Goal: Transaction & Acquisition: Purchase product/service

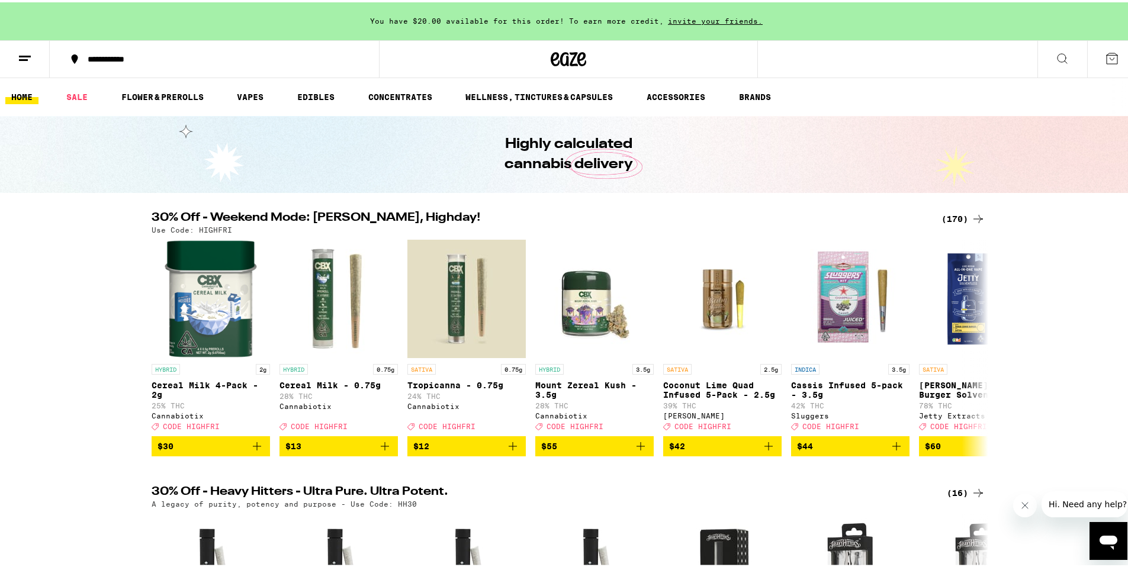
click at [1055, 56] on icon at bounding box center [1062, 56] width 14 height 14
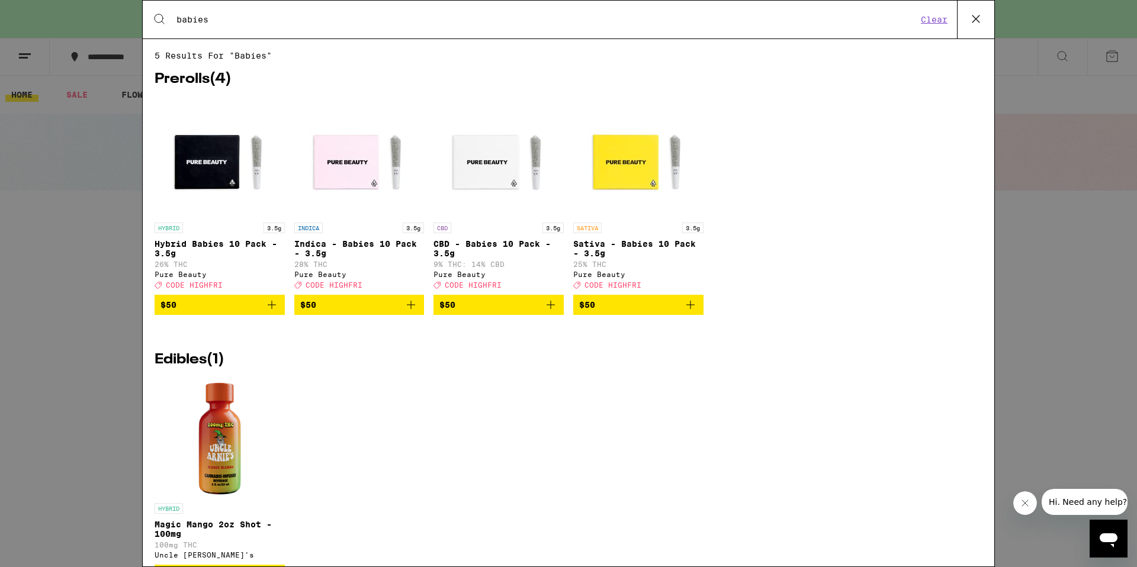
type input "babies"
click at [184, 311] on span "$50" at bounding box center [219, 305] width 118 height 14
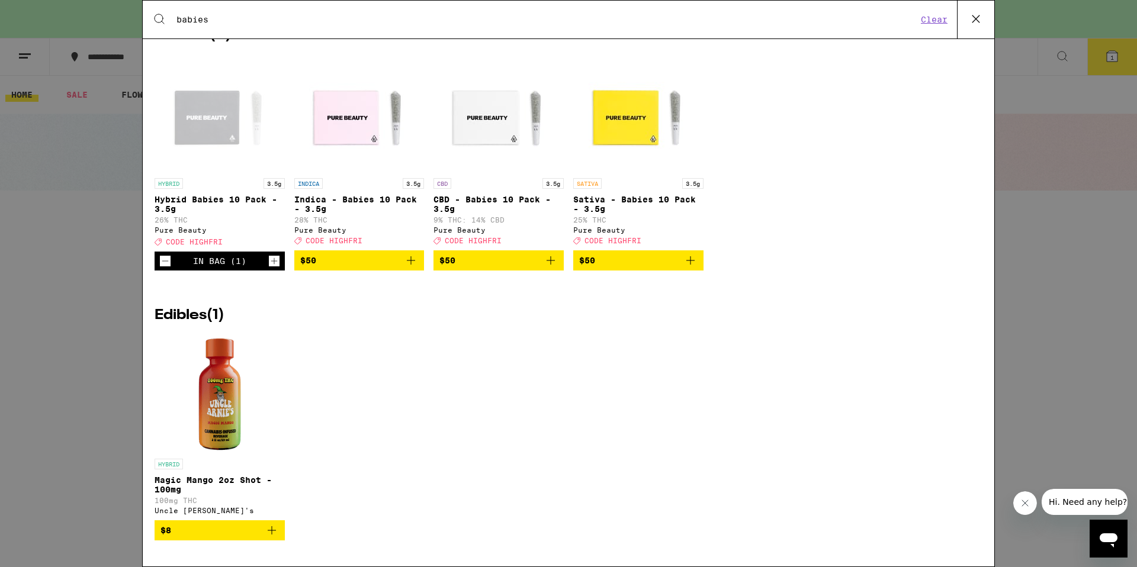
scroll to position [60, 0]
click at [970, 22] on icon at bounding box center [976, 19] width 18 height 18
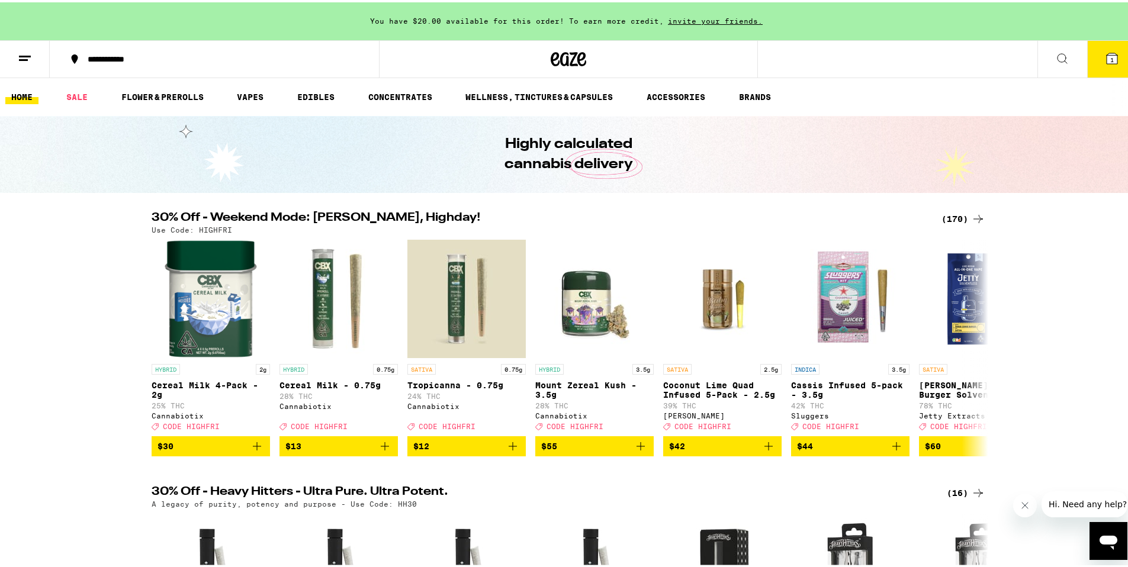
click at [1057, 52] on icon at bounding box center [1061, 56] width 9 height 9
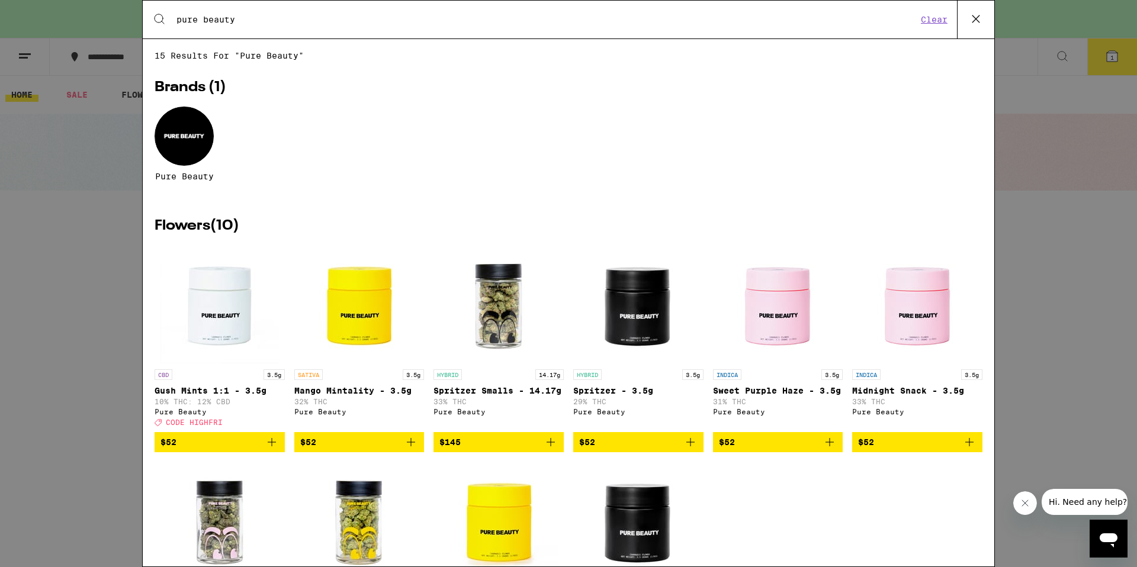
type input "pure beauty"
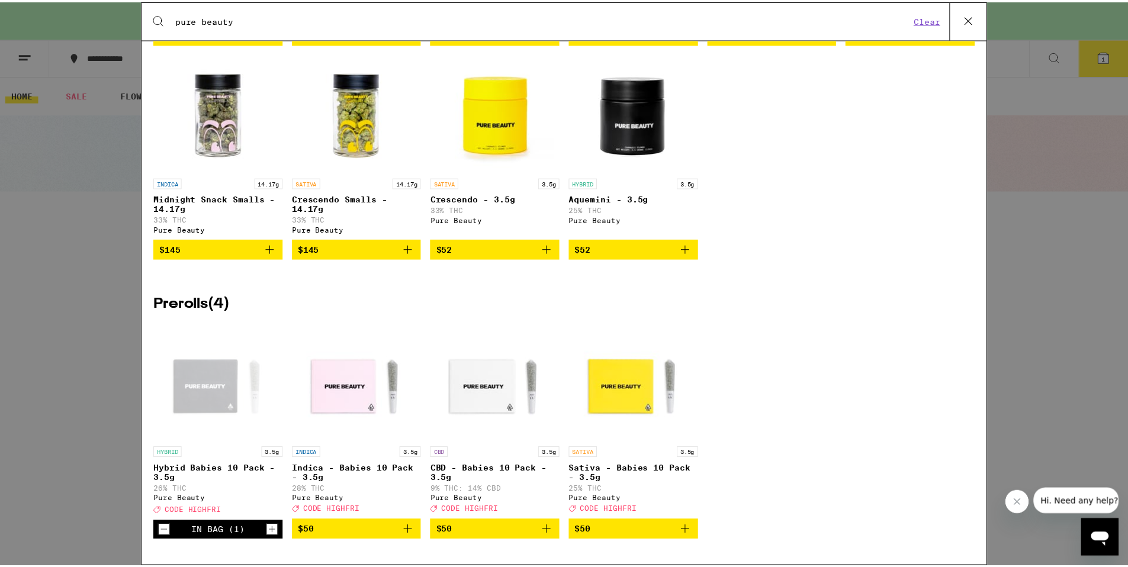
scroll to position [432, 0]
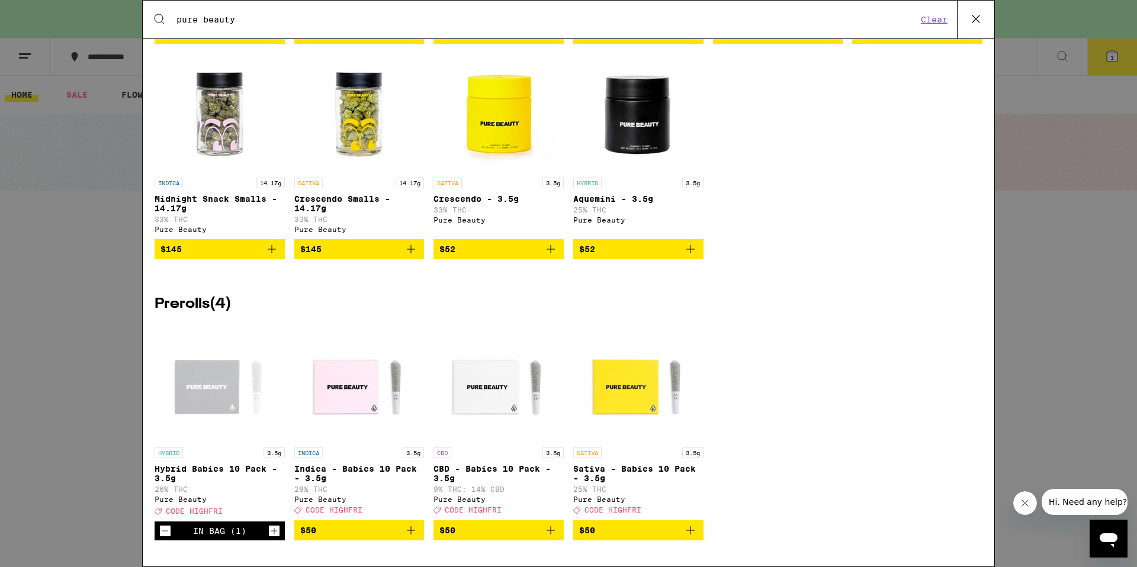
click at [216, 386] on div "Open page for Hybrid Babies 10 Pack - 3.5g from Pure Beauty" at bounding box center [219, 382] width 118 height 118
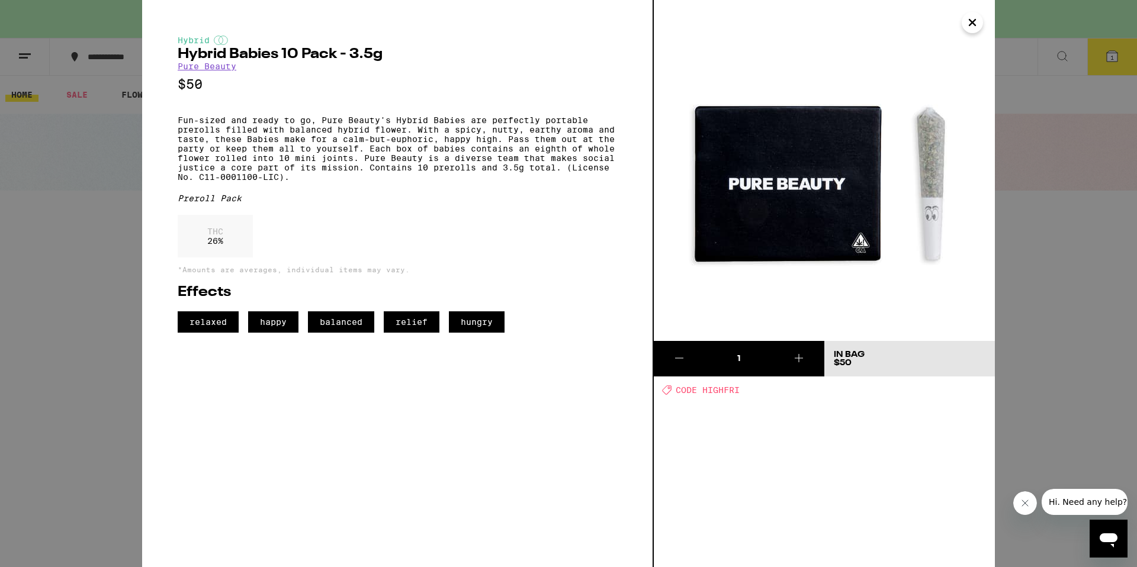
click at [975, 24] on icon "Close" at bounding box center [972, 23] width 14 height 18
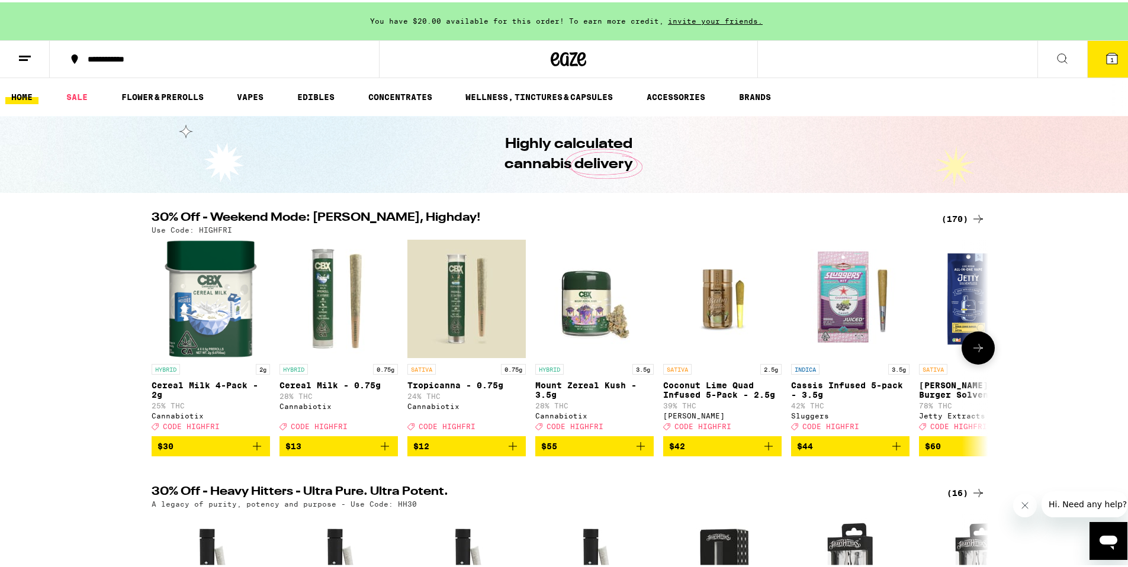
click at [250, 451] on icon "Add to bag" at bounding box center [257, 444] width 14 height 14
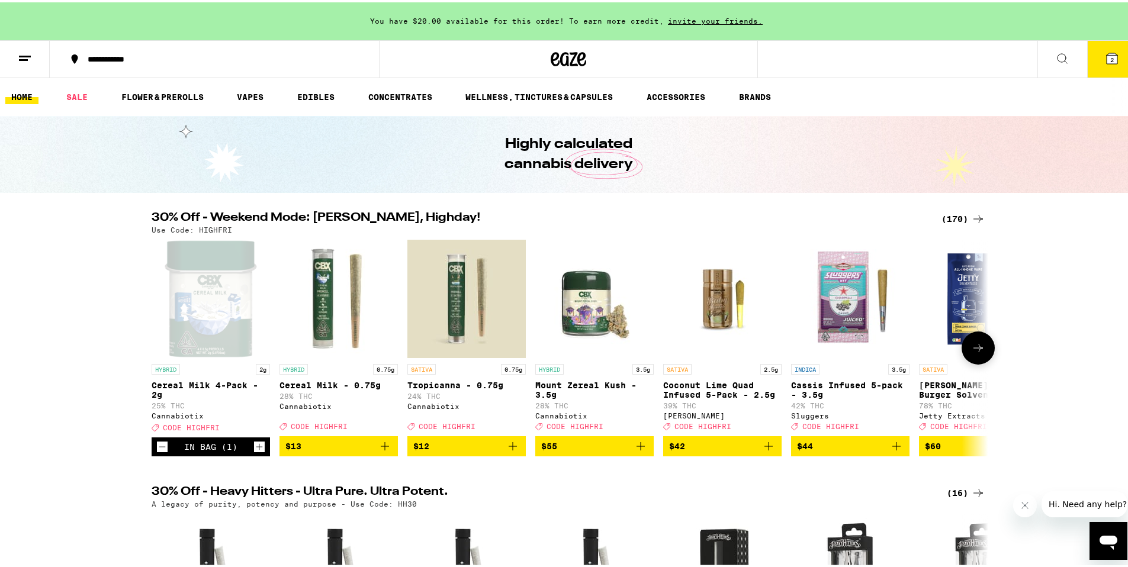
click at [206, 331] on div "Open page for Cereal Milk 4-Pack - 2g from Cannabiotix" at bounding box center [211, 296] width 94 height 118
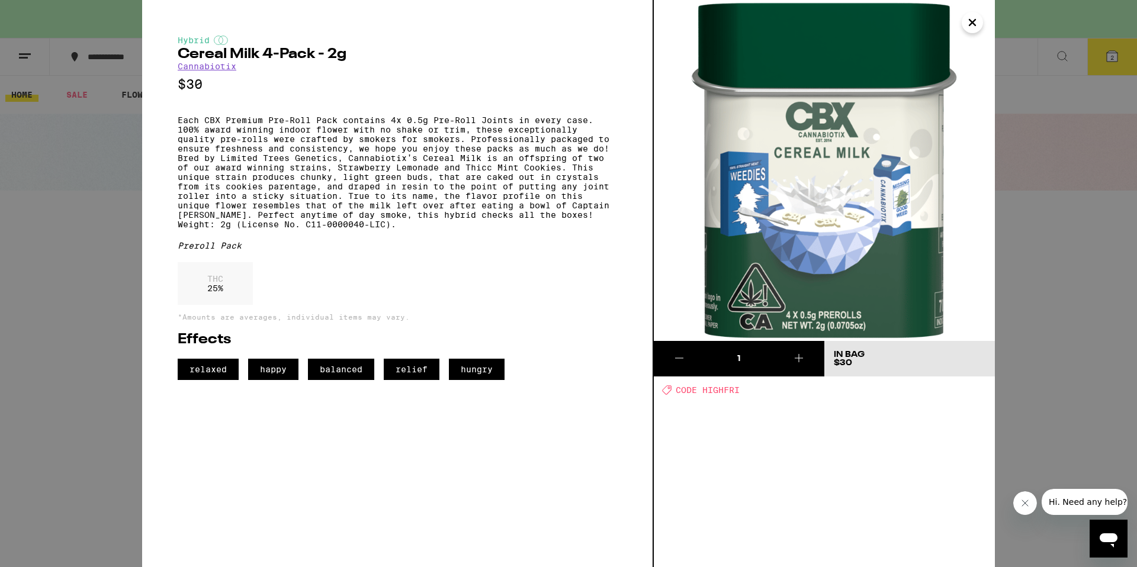
click at [979, 21] on icon "Close" at bounding box center [972, 23] width 14 height 18
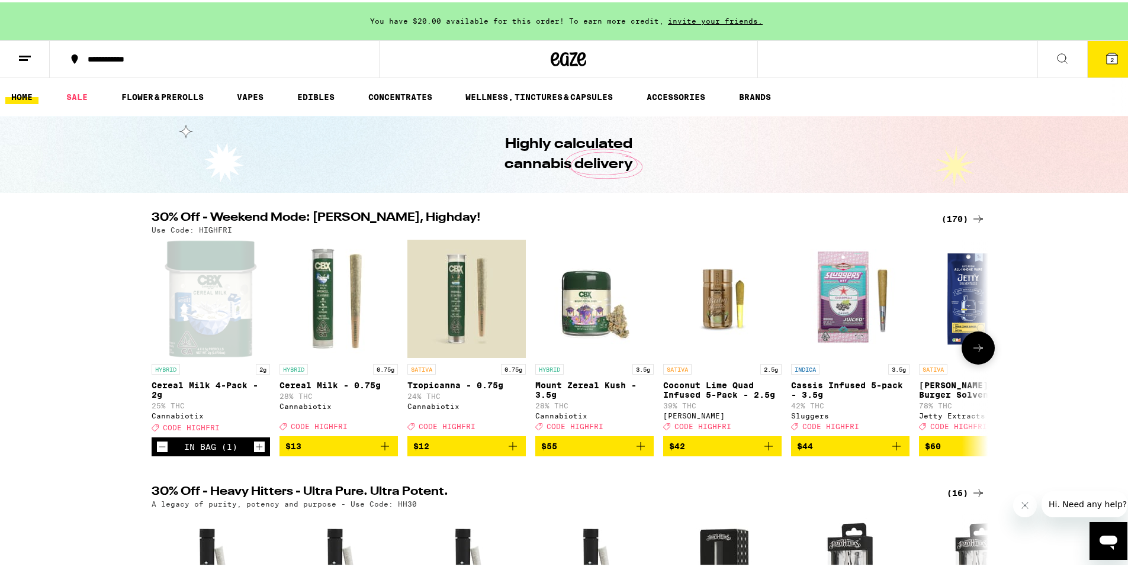
click at [965, 359] on button at bounding box center [977, 345] width 33 height 33
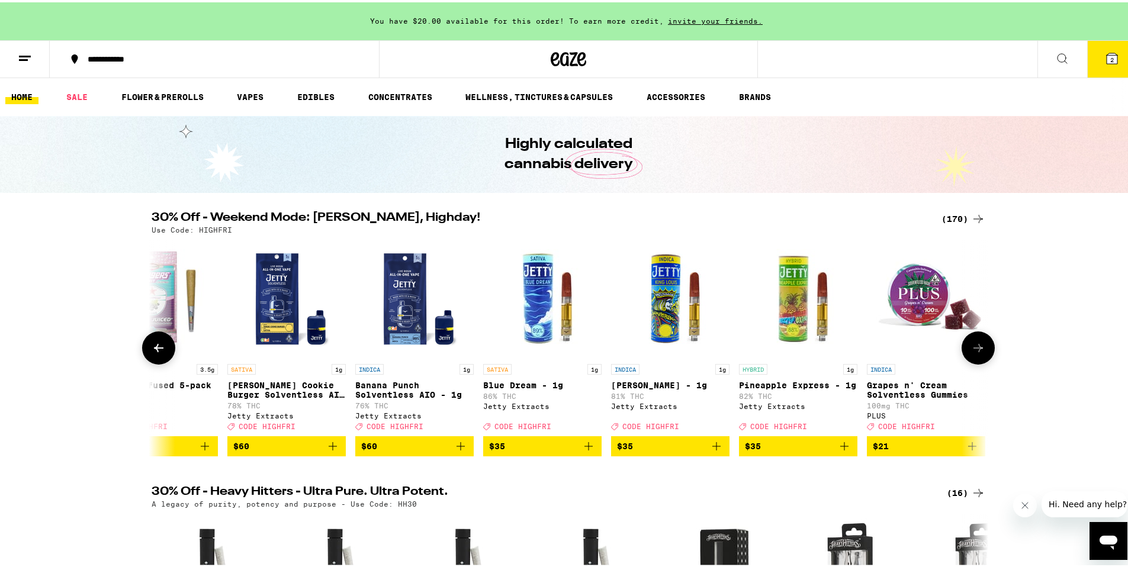
scroll to position [0, 705]
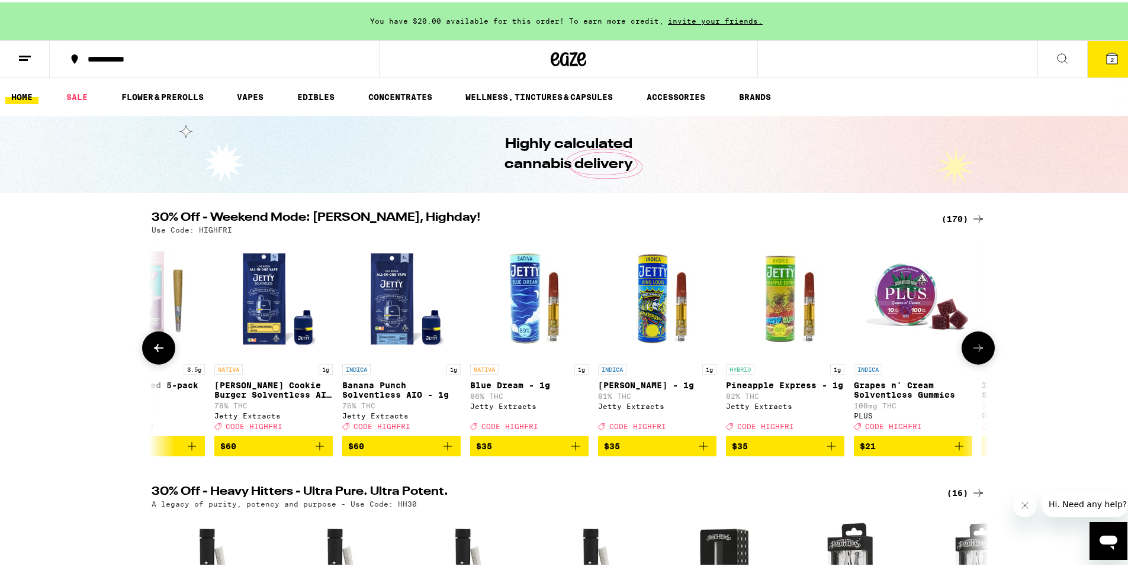
click at [971, 353] on icon at bounding box center [978, 346] width 14 height 14
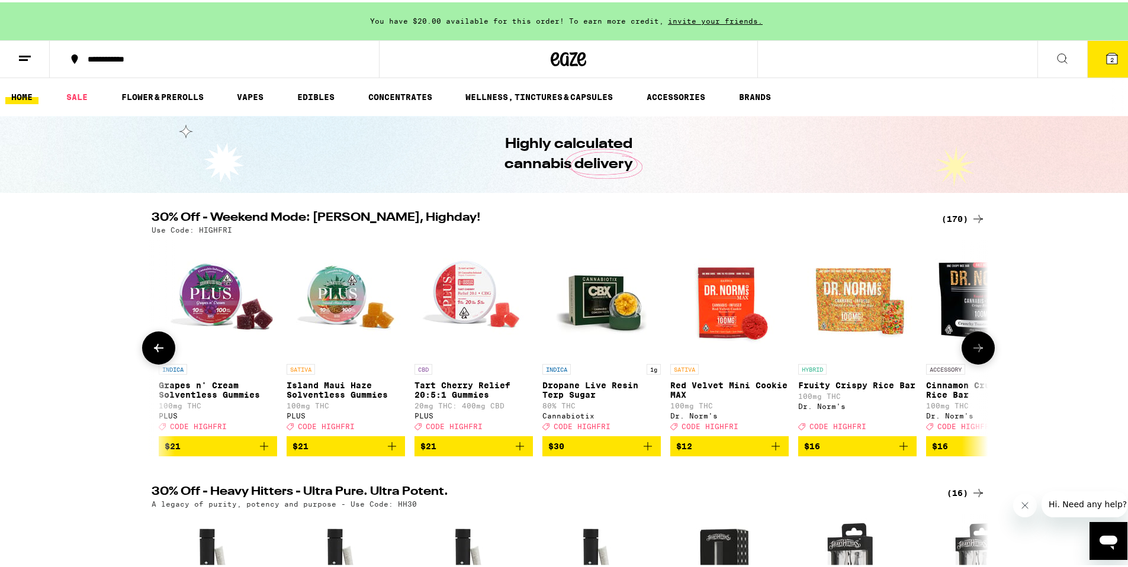
scroll to position [0, 1409]
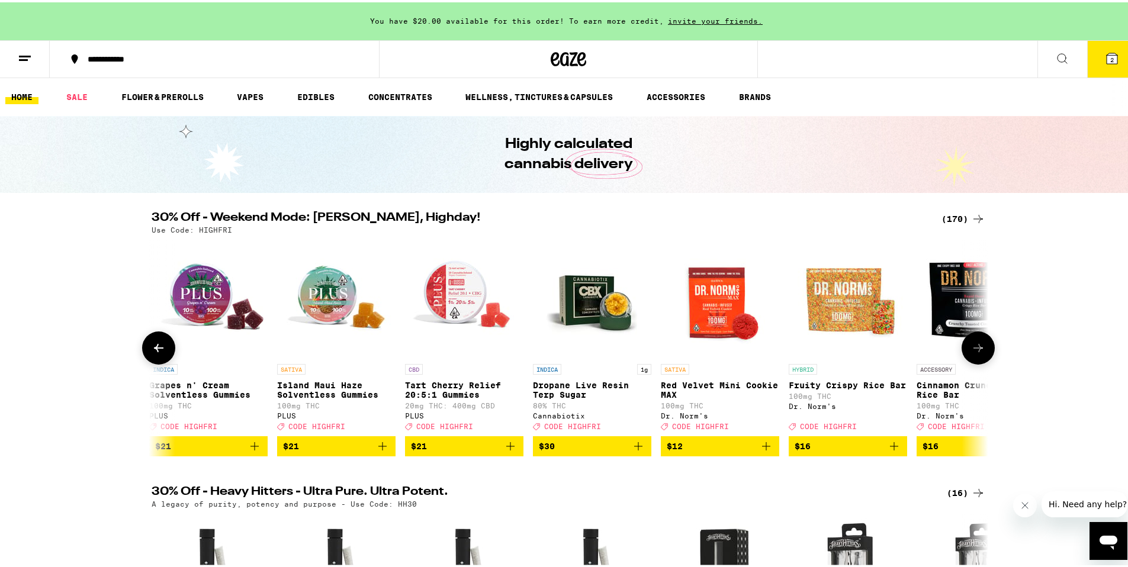
click at [971, 353] on icon at bounding box center [978, 346] width 14 height 14
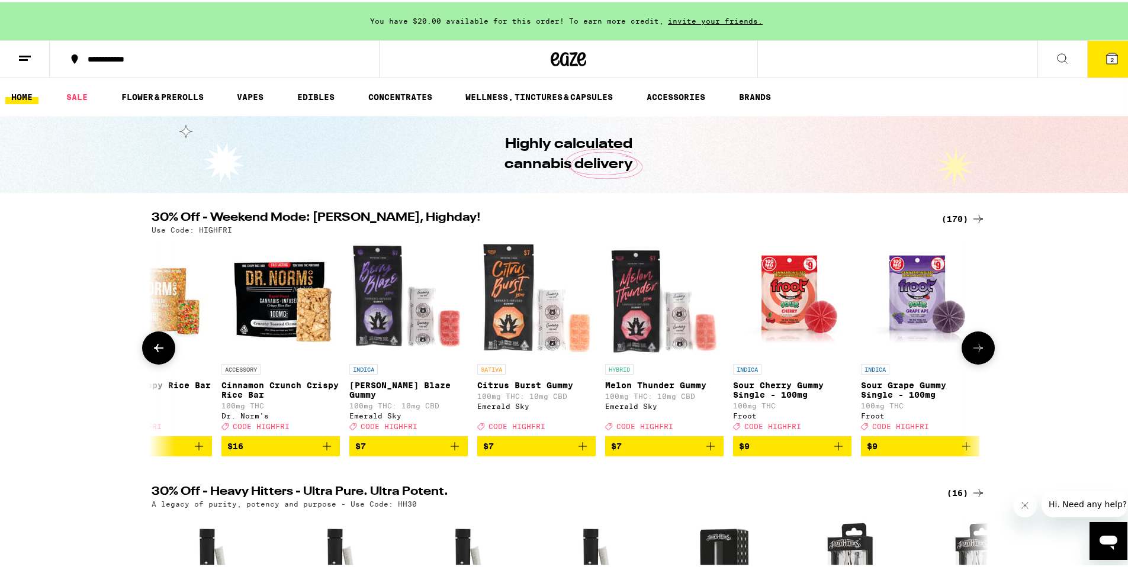
scroll to position [0, 2114]
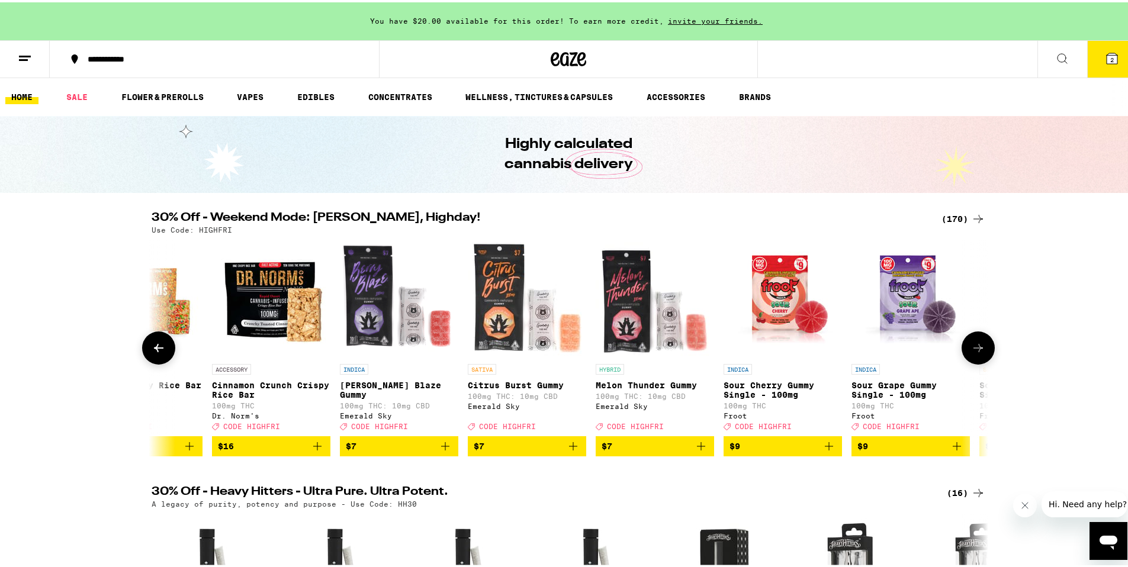
click at [971, 353] on icon at bounding box center [978, 346] width 14 height 14
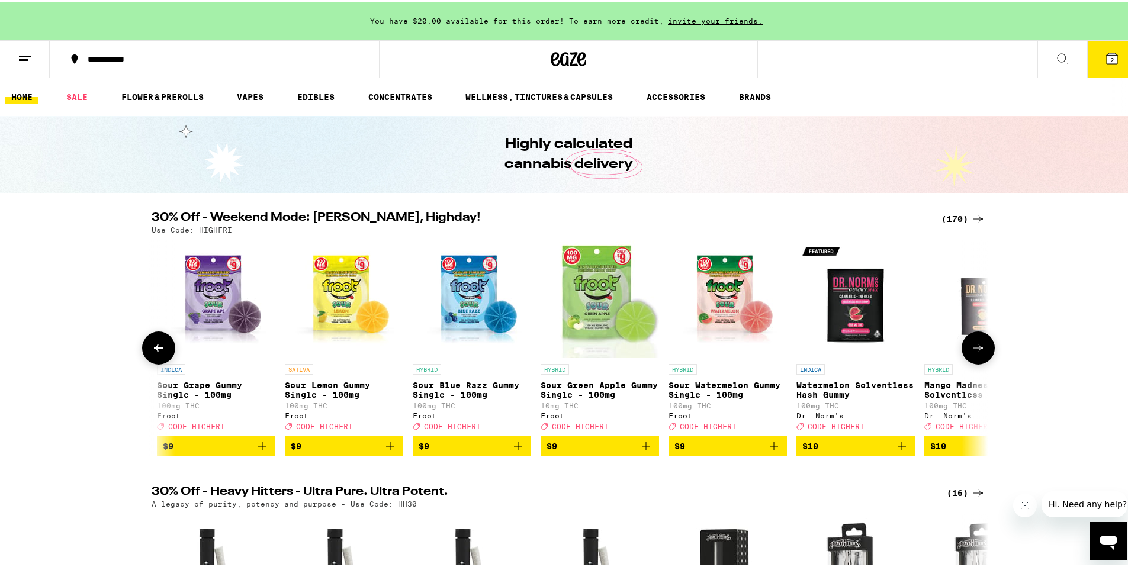
scroll to position [0, 2818]
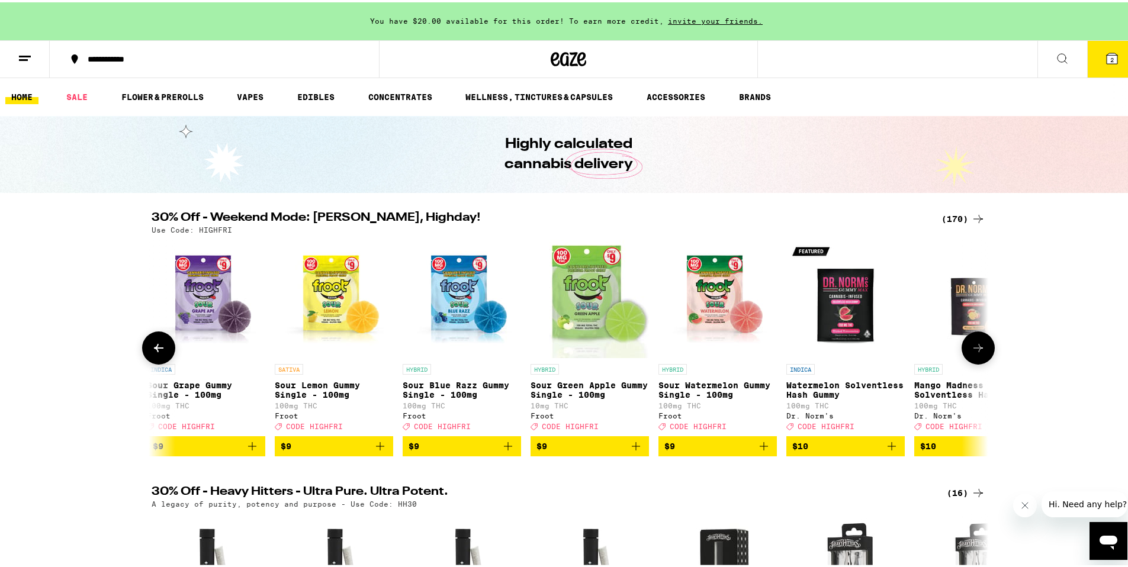
click at [976, 349] on icon at bounding box center [978, 346] width 14 height 14
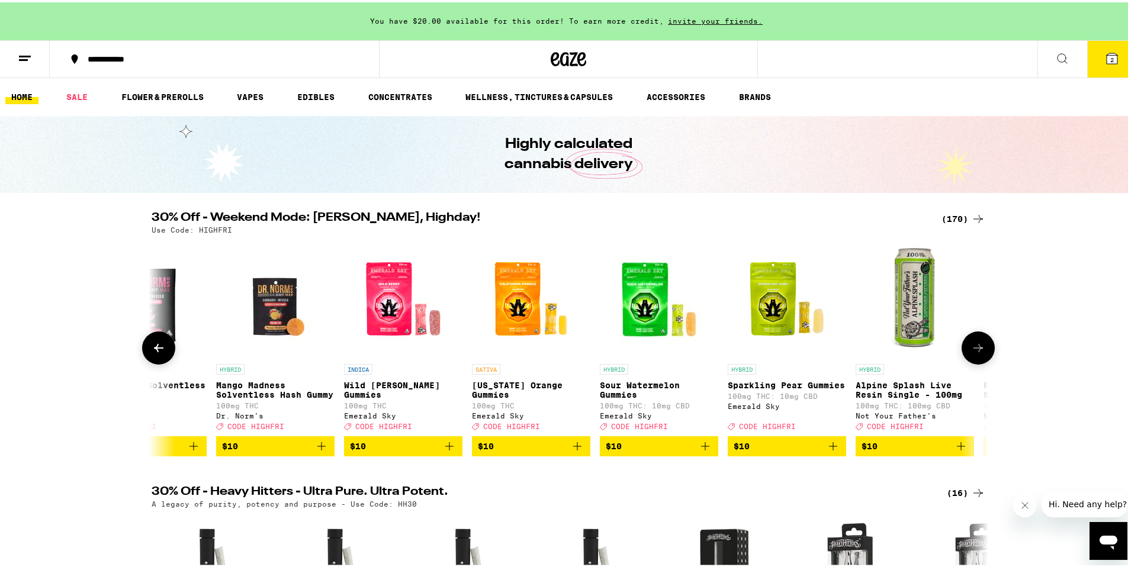
scroll to position [0, 3523]
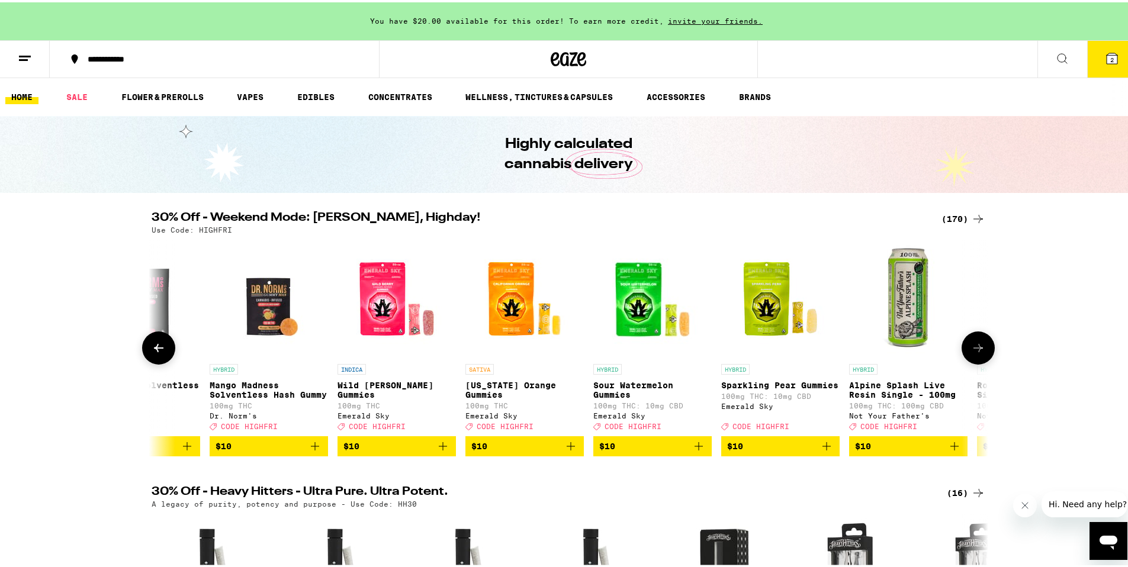
click at [976, 350] on icon at bounding box center [978, 346] width 14 height 14
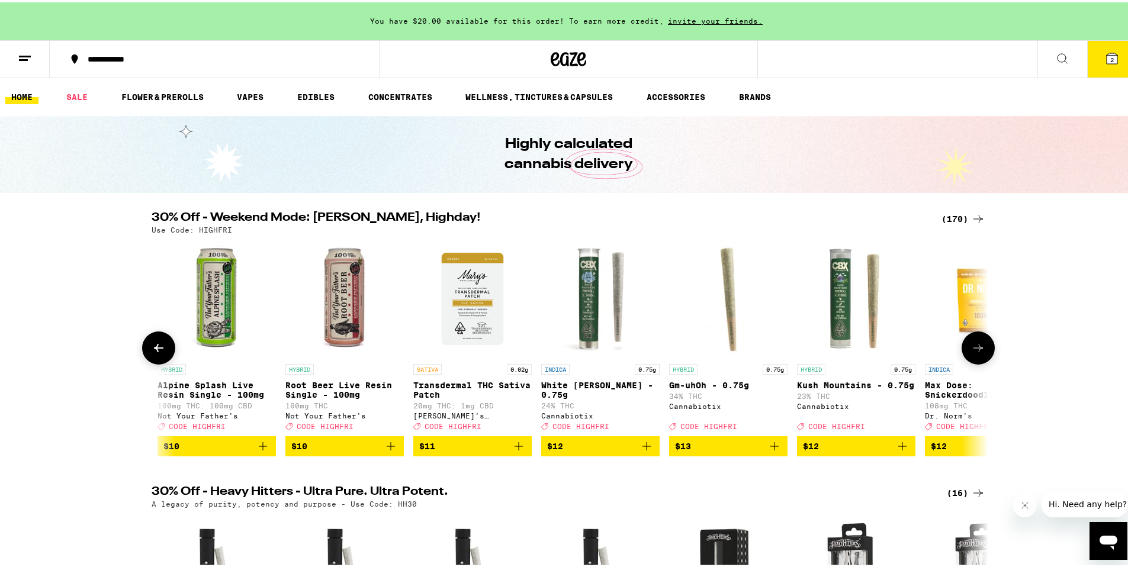
scroll to position [0, 4227]
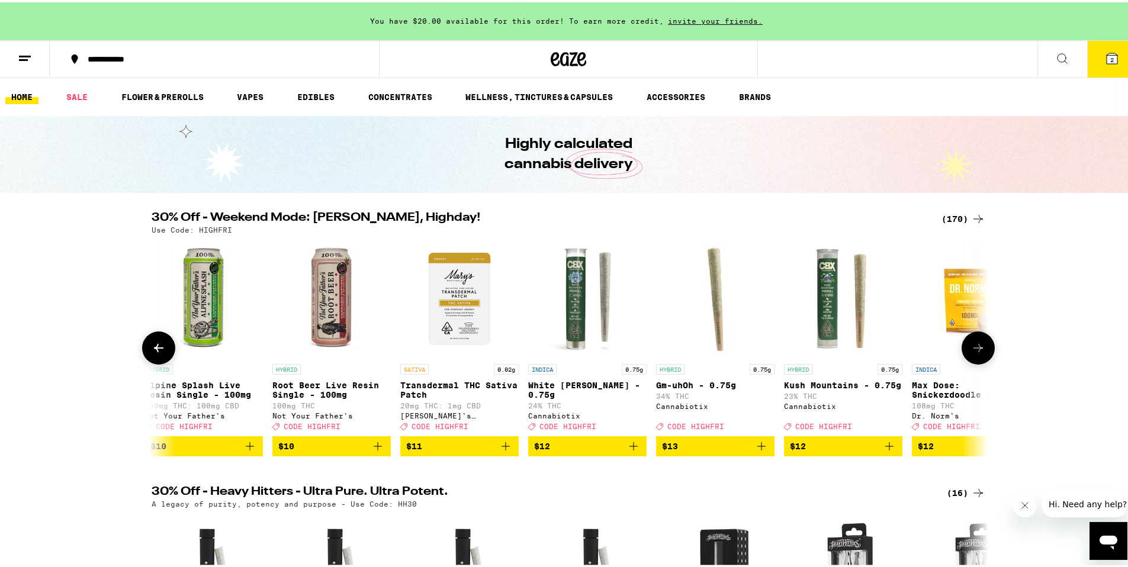
click at [977, 361] on button at bounding box center [977, 345] width 33 height 33
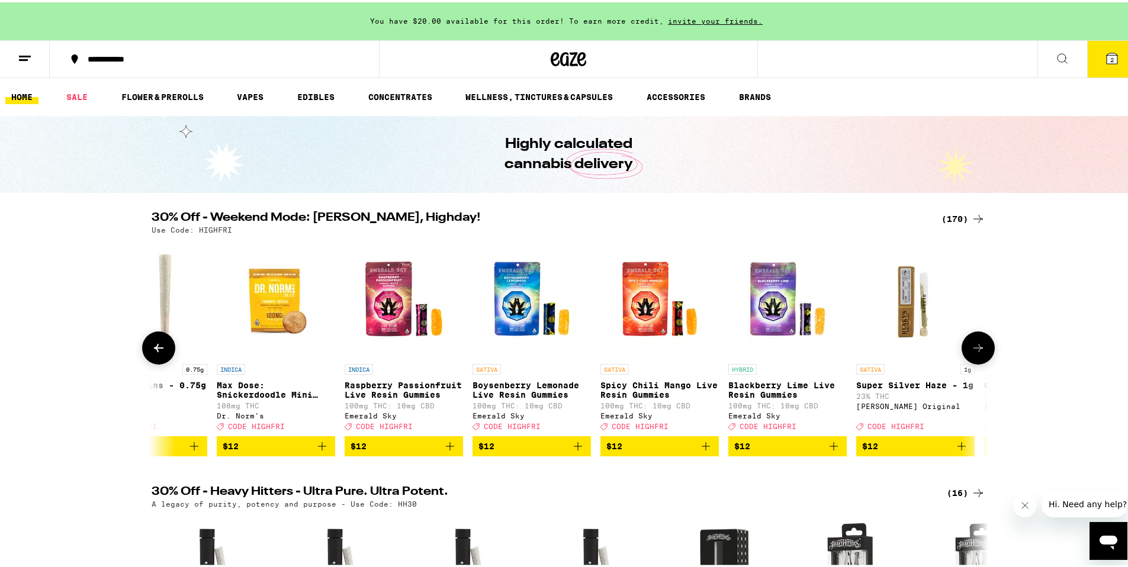
scroll to position [0, 4932]
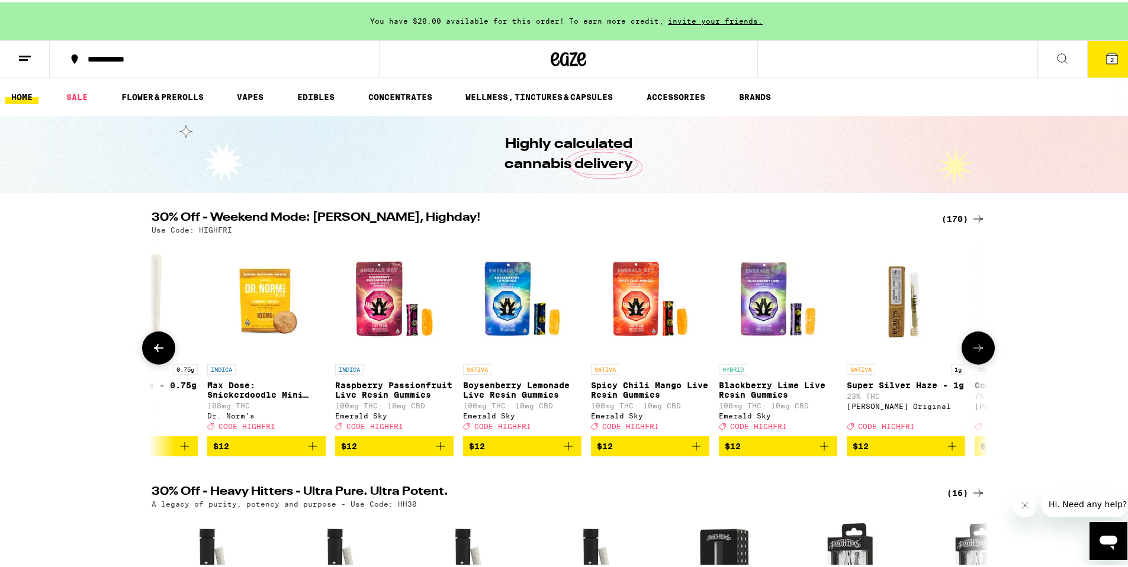
click at [977, 361] on button at bounding box center [977, 345] width 33 height 33
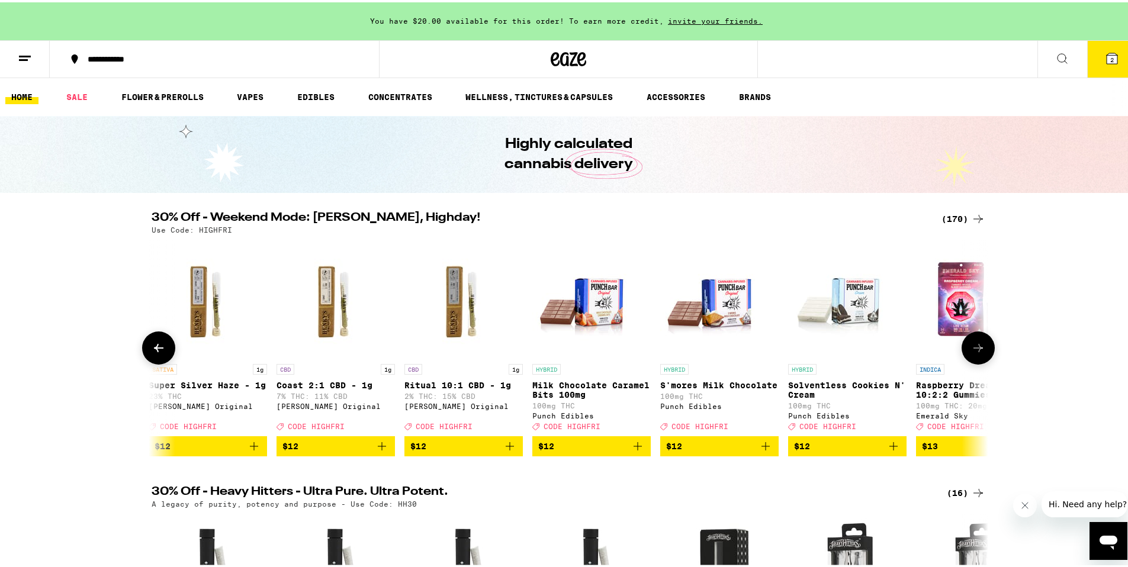
scroll to position [0, 5636]
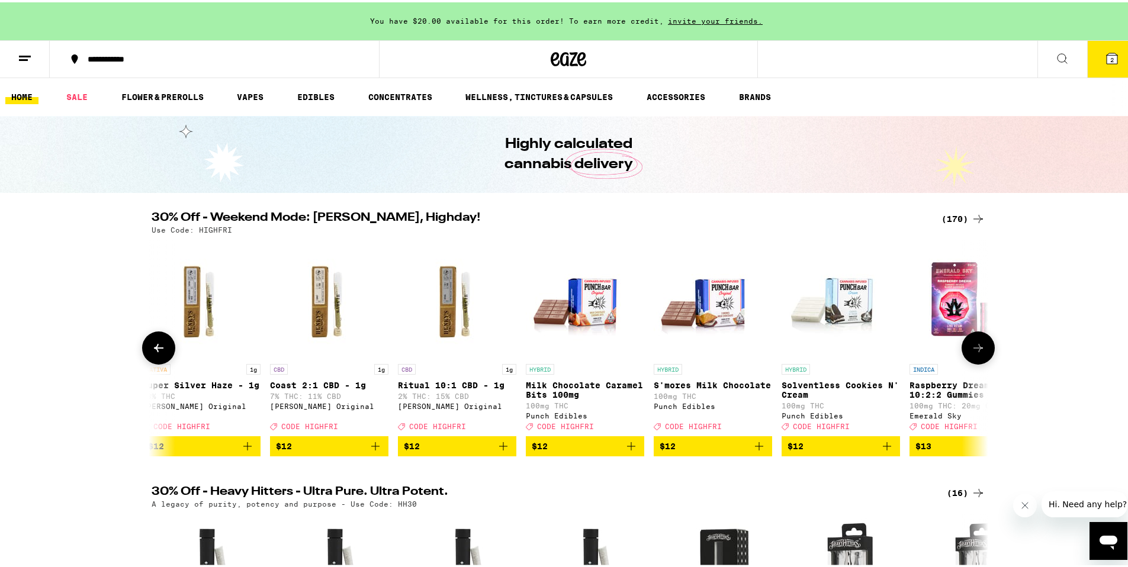
click at [967, 359] on button at bounding box center [977, 345] width 33 height 33
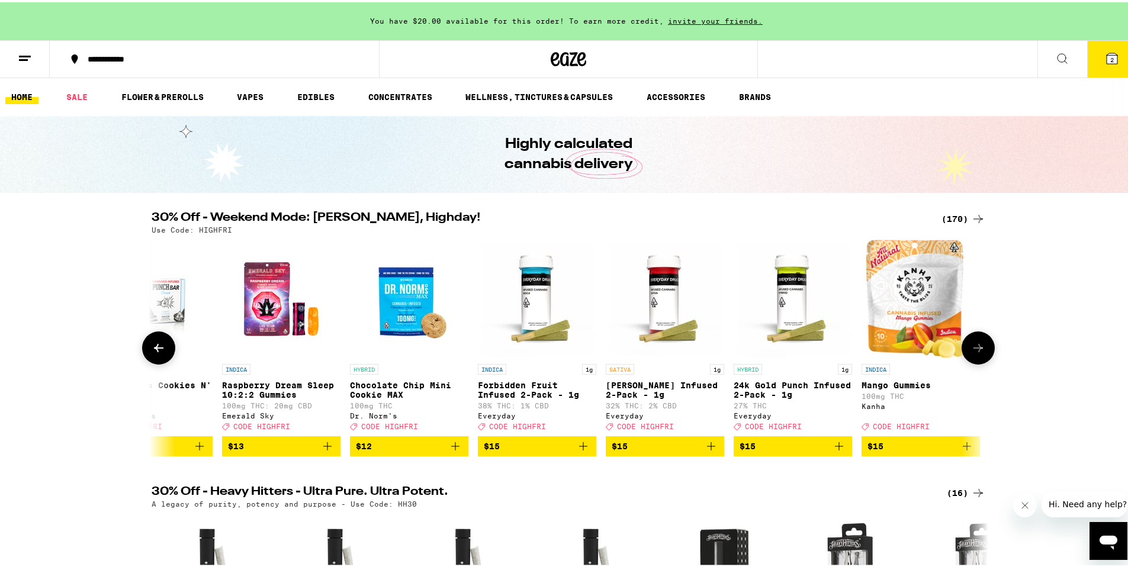
scroll to position [0, 6341]
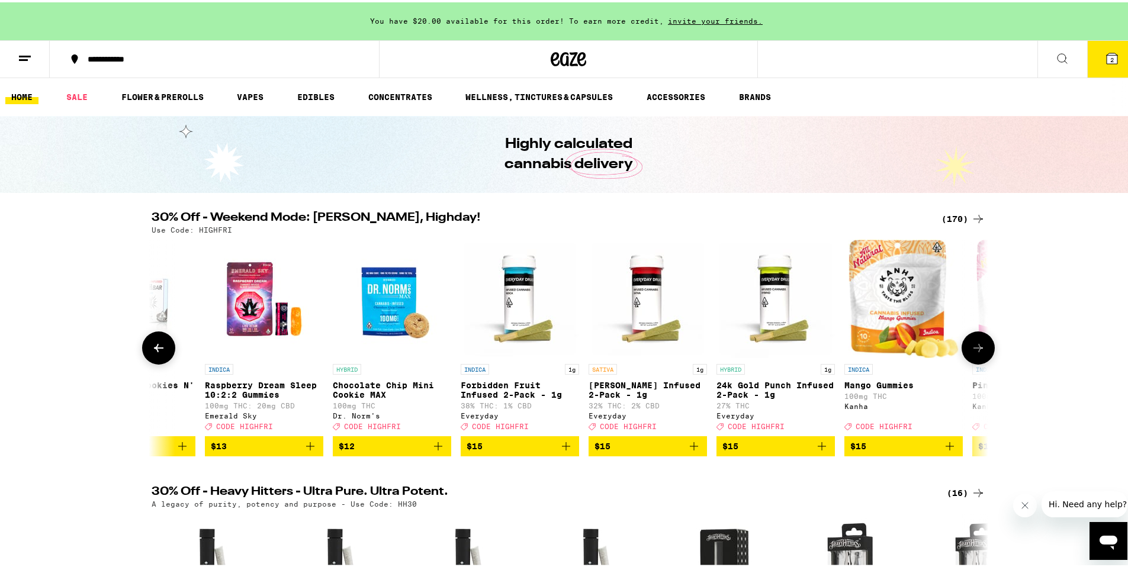
click at [969, 359] on button at bounding box center [977, 345] width 33 height 33
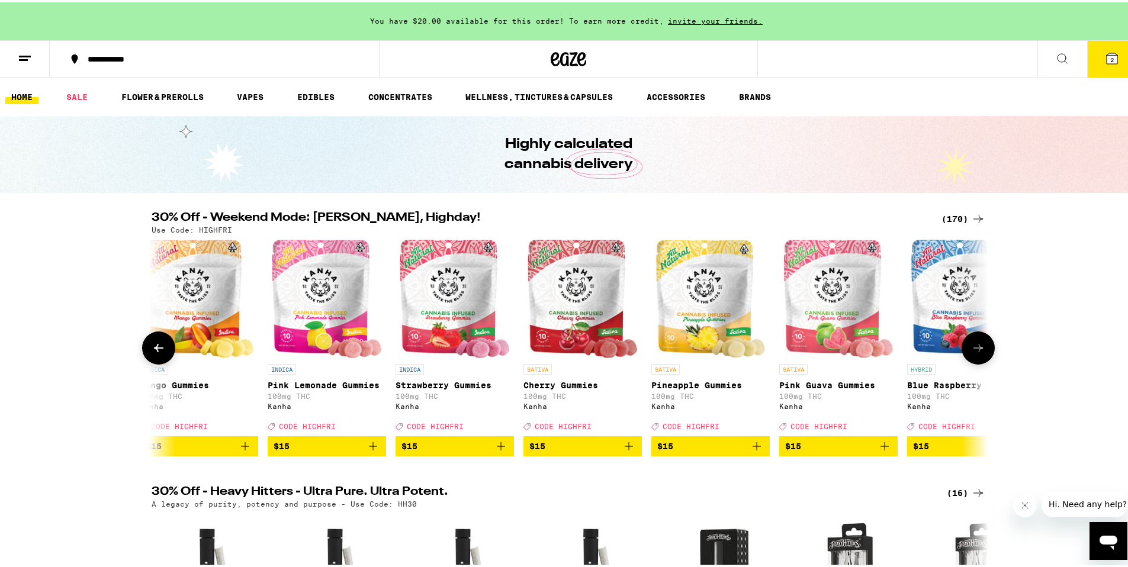
click at [969, 359] on button at bounding box center [977, 345] width 33 height 33
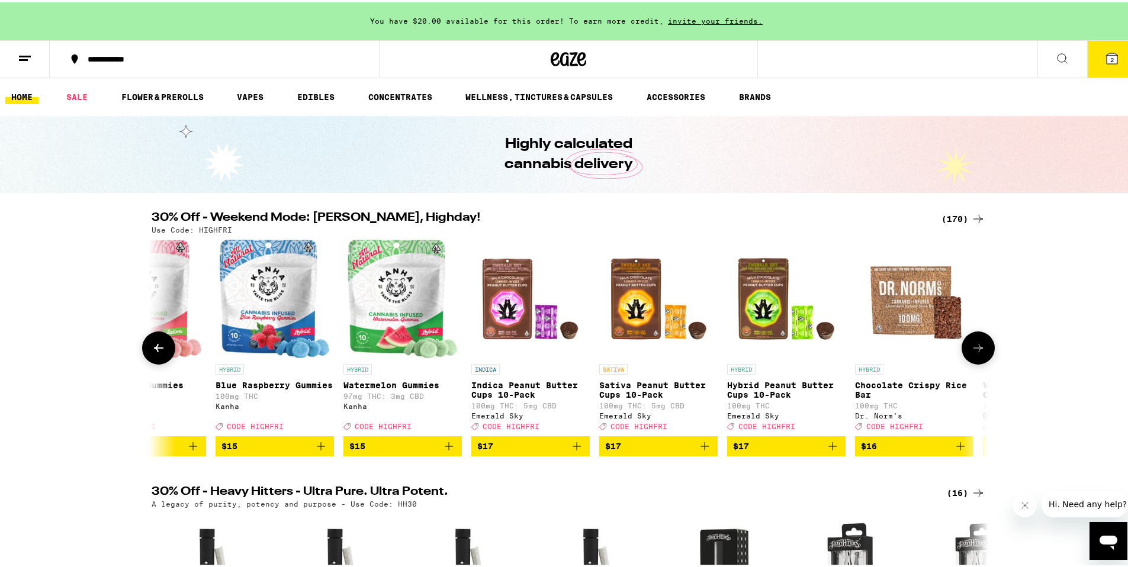
scroll to position [0, 7750]
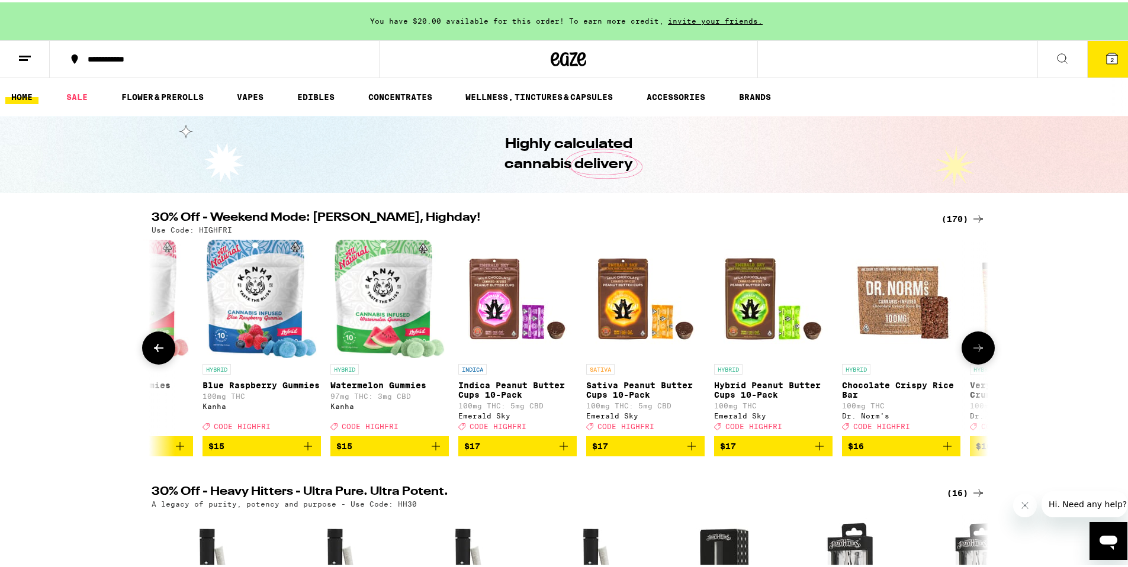
click at [159, 353] on icon at bounding box center [159, 346] width 14 height 14
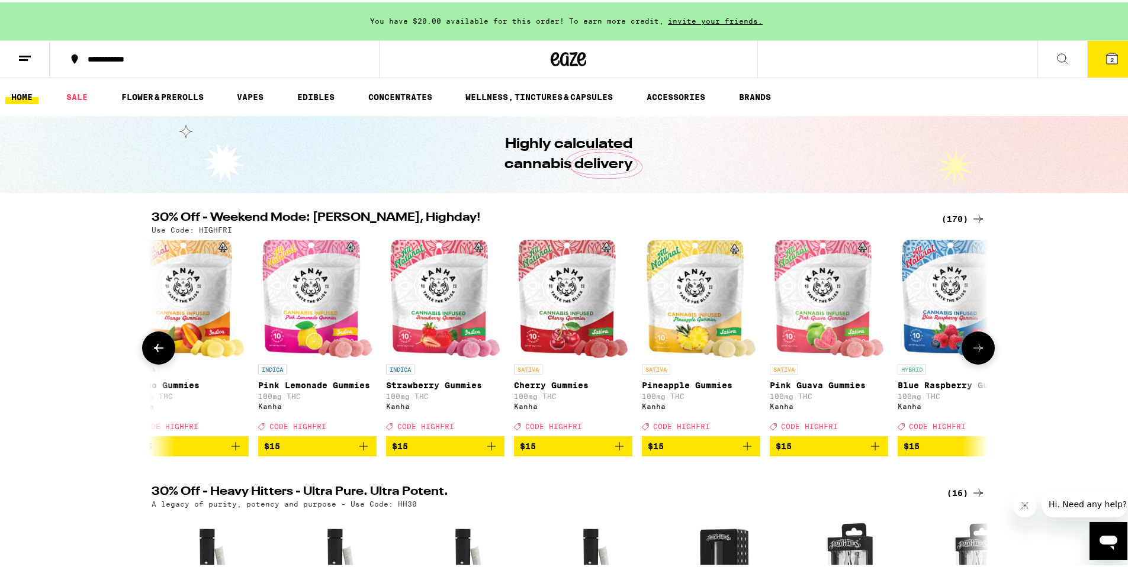
scroll to position [0, 7045]
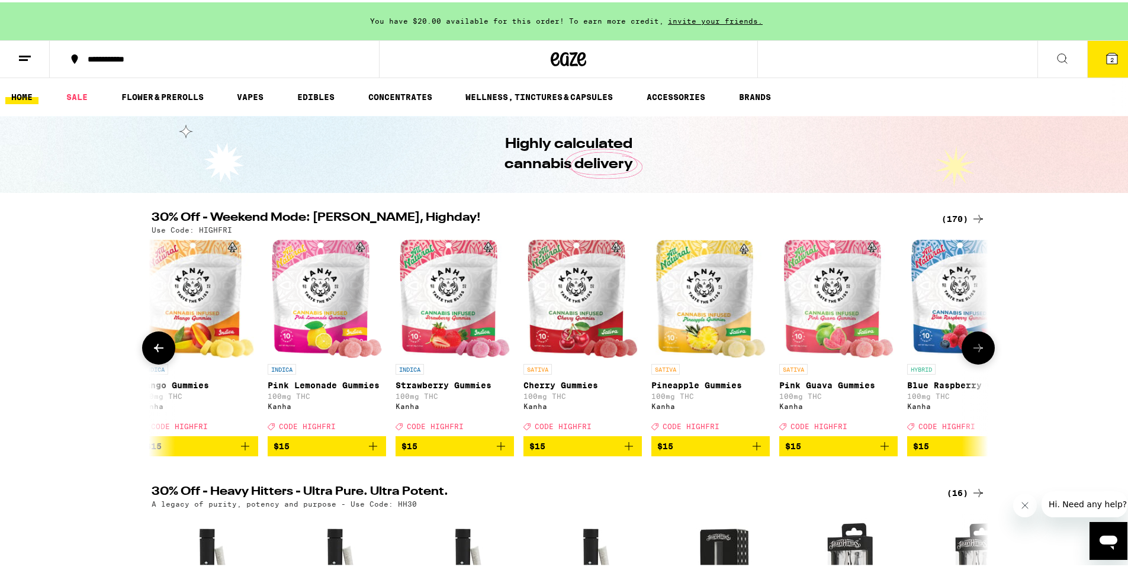
click at [159, 353] on icon at bounding box center [159, 346] width 14 height 14
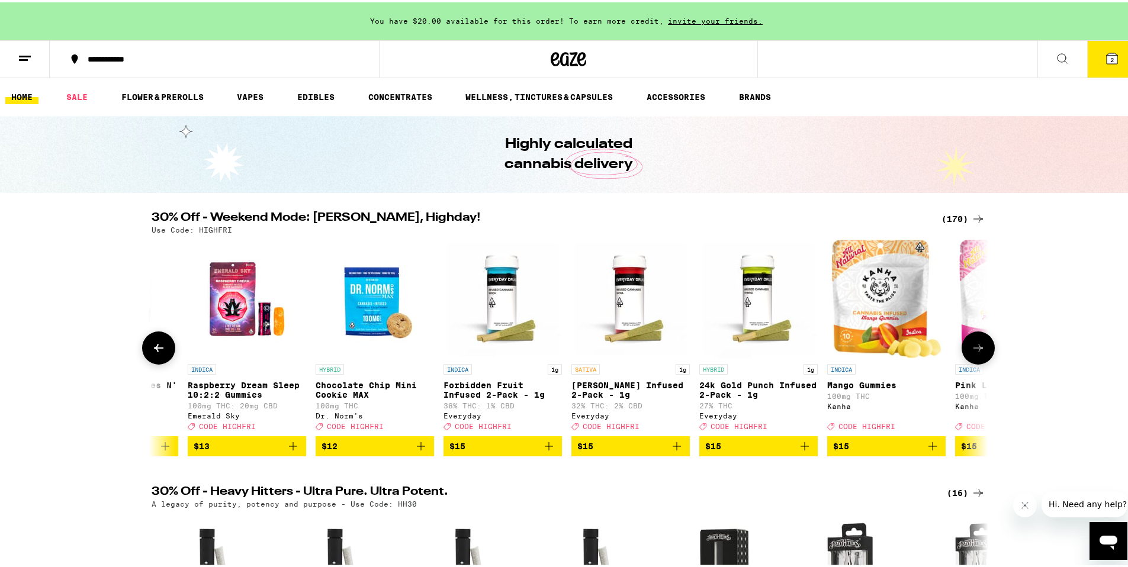
scroll to position [0, 6341]
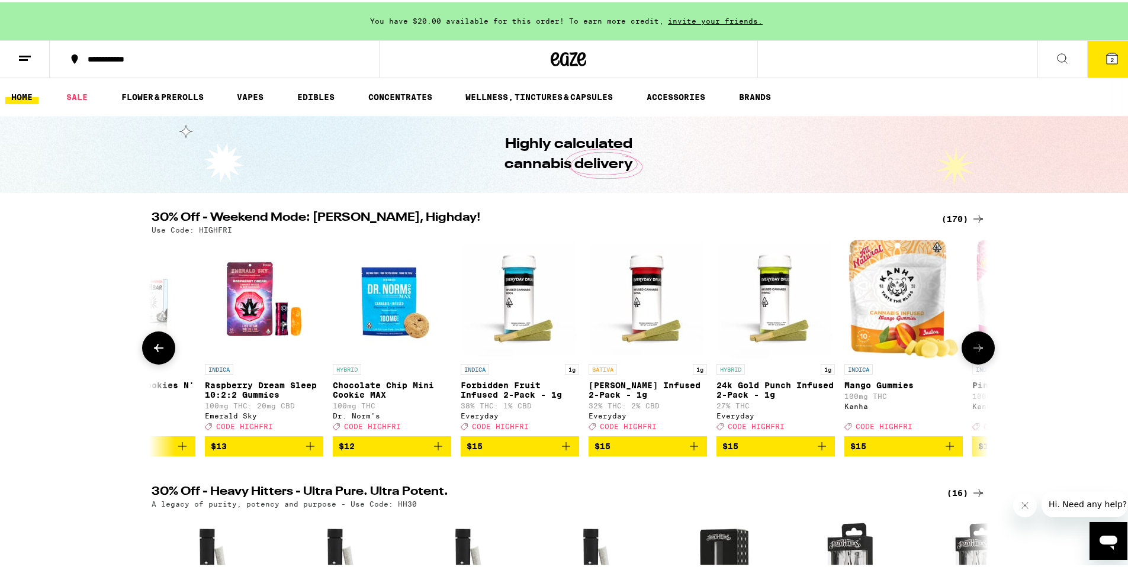
click at [974, 353] on icon at bounding box center [978, 346] width 14 height 14
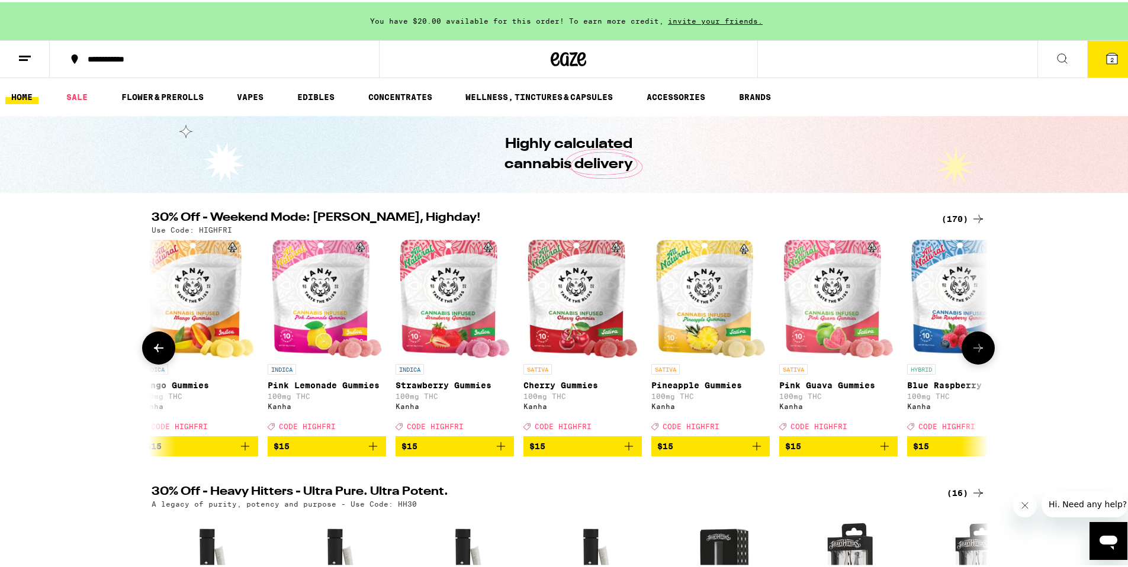
click at [974, 353] on icon at bounding box center [978, 346] width 14 height 14
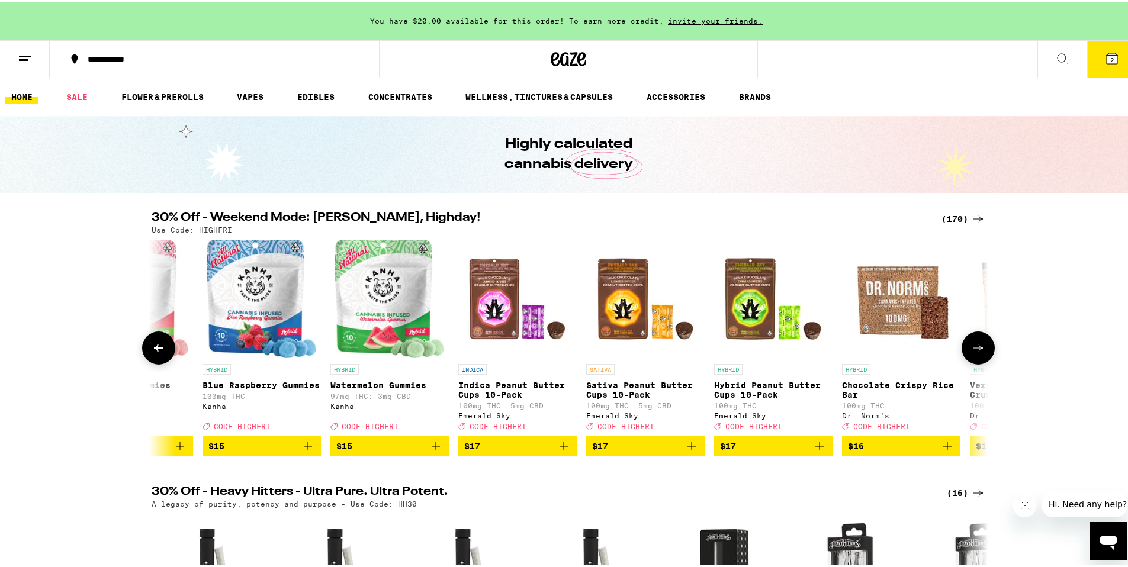
click at [974, 353] on icon at bounding box center [978, 346] width 14 height 14
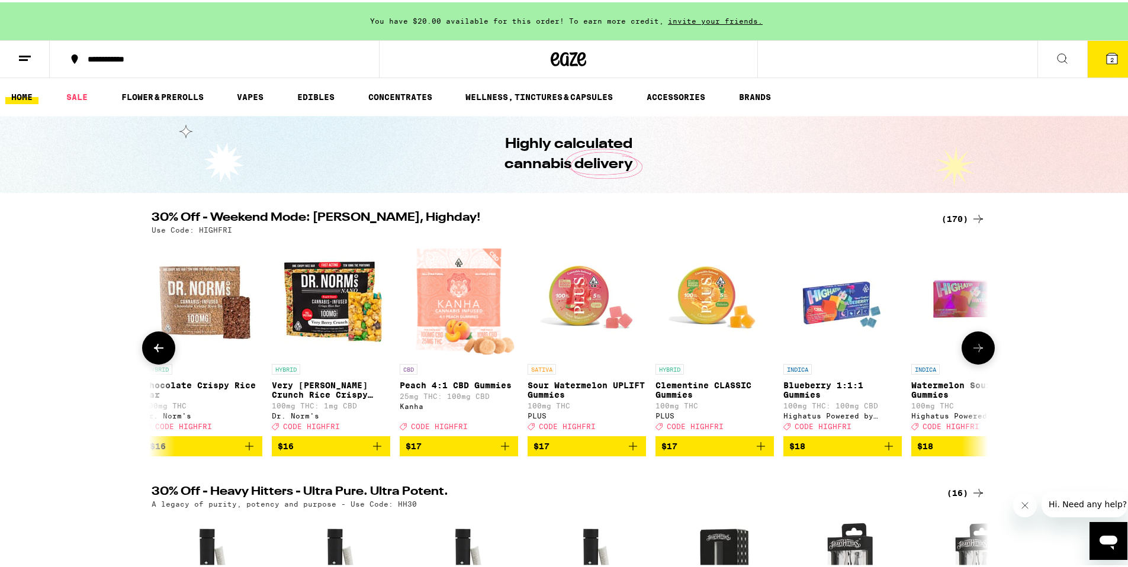
scroll to position [0, 8454]
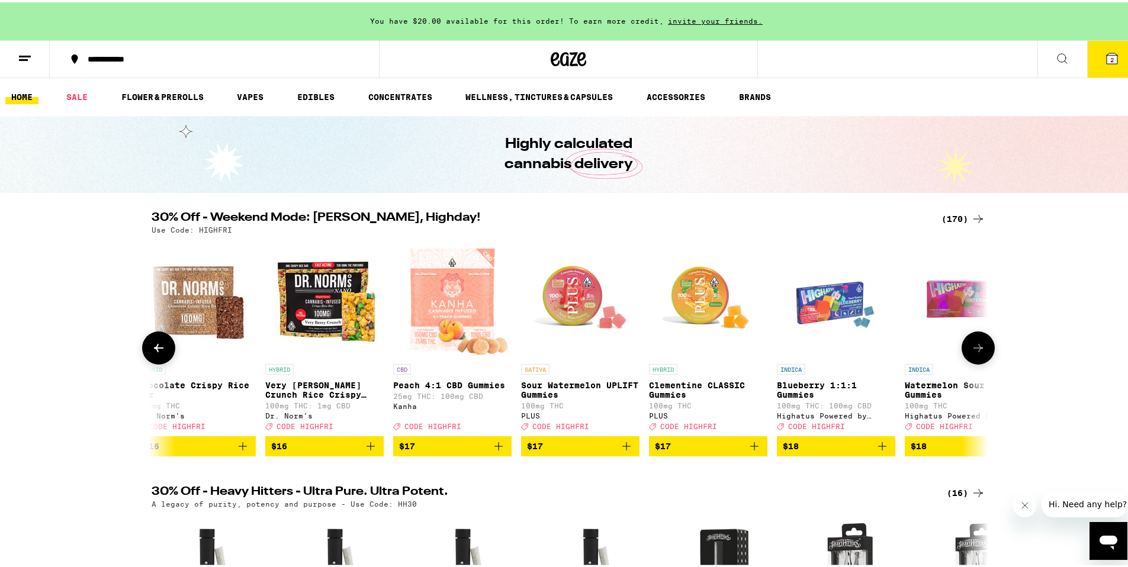
click at [976, 361] on button at bounding box center [977, 345] width 33 height 33
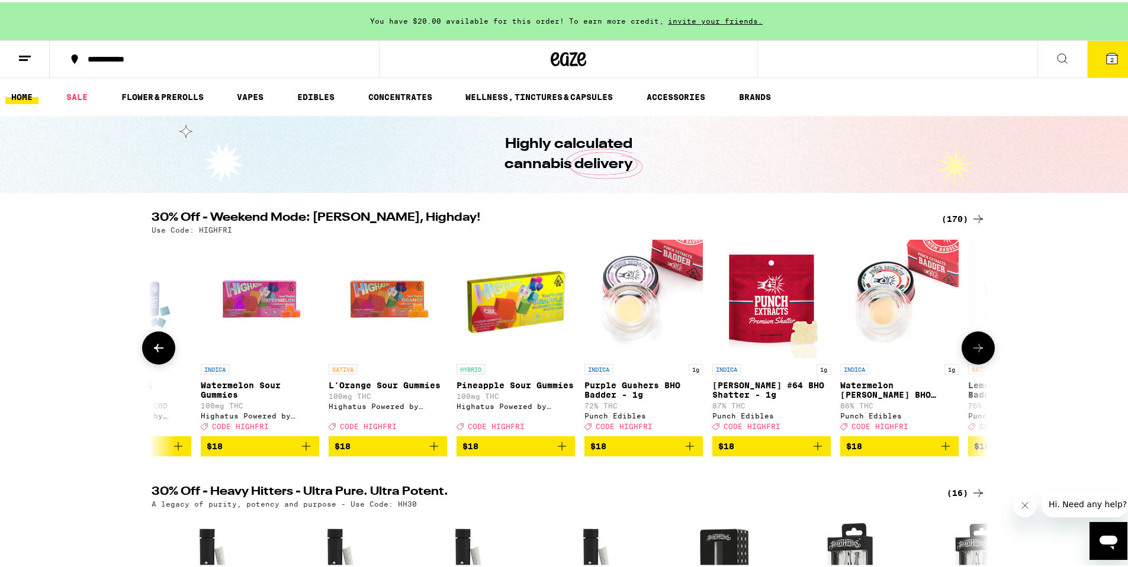
scroll to position [0, 9159]
click at [976, 361] on button at bounding box center [977, 345] width 33 height 33
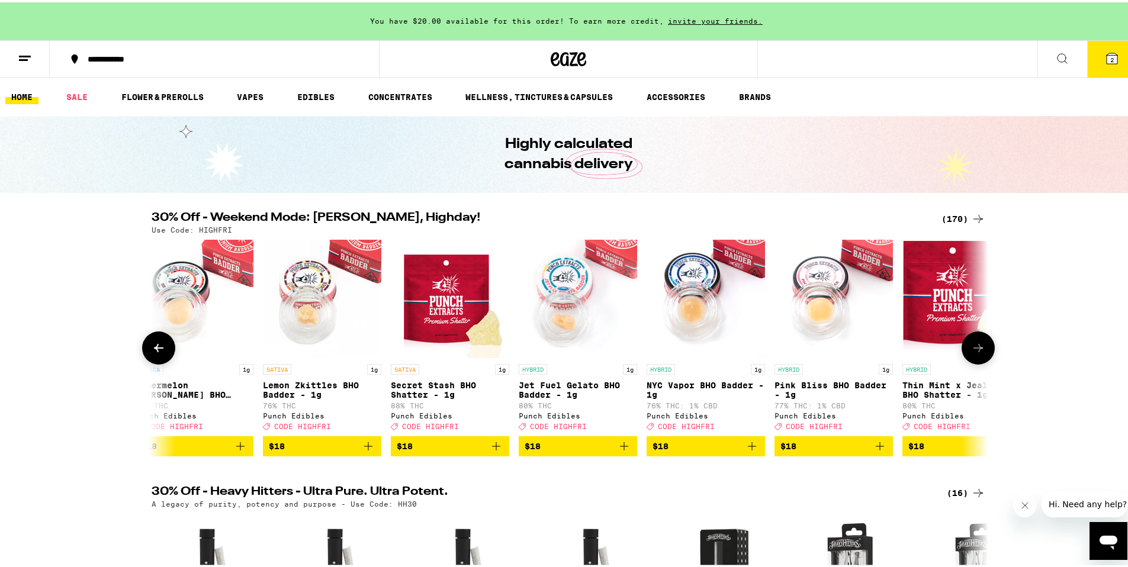
click at [976, 361] on button at bounding box center [977, 345] width 33 height 33
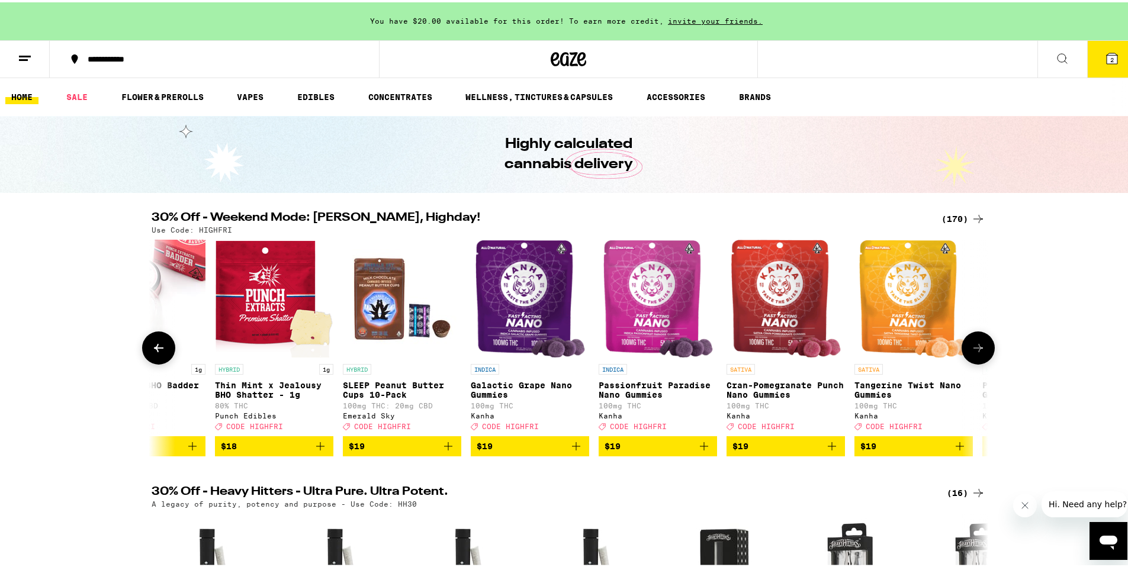
scroll to position [0, 10568]
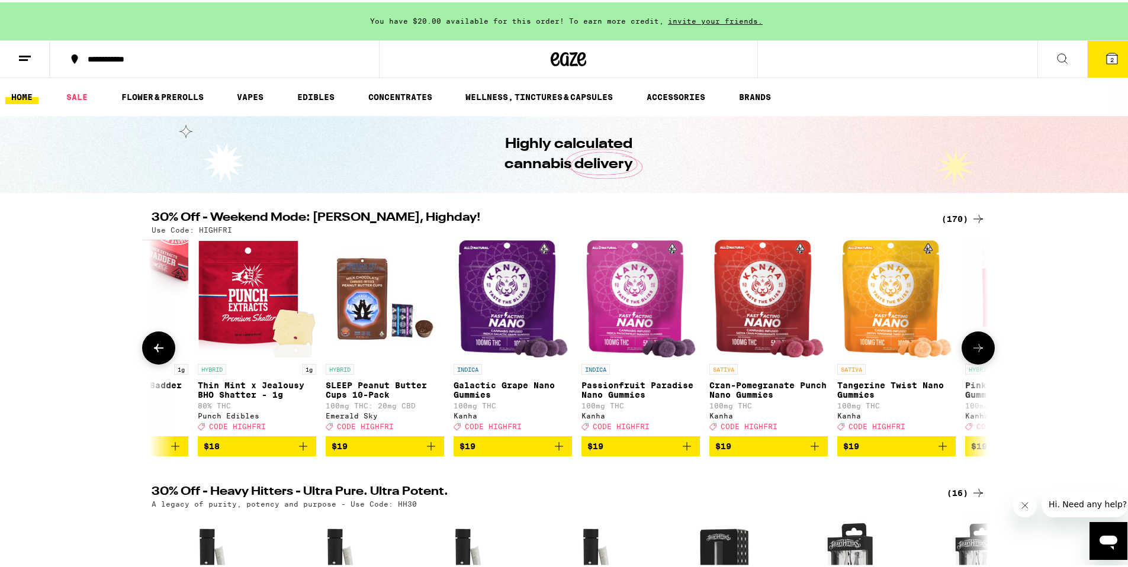
click at [976, 361] on button at bounding box center [977, 345] width 33 height 33
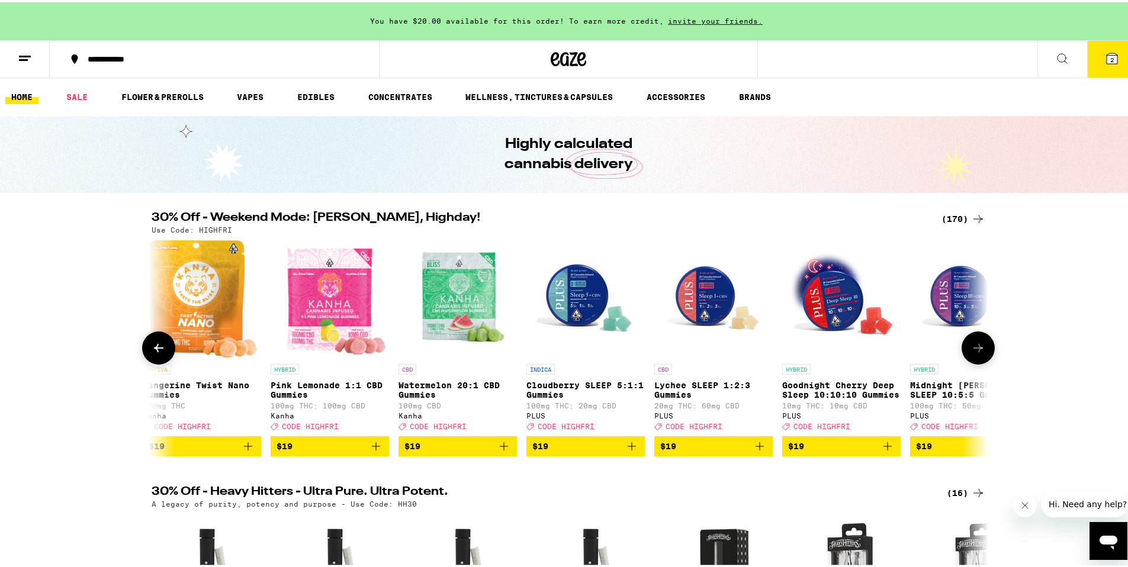
scroll to position [0, 11273]
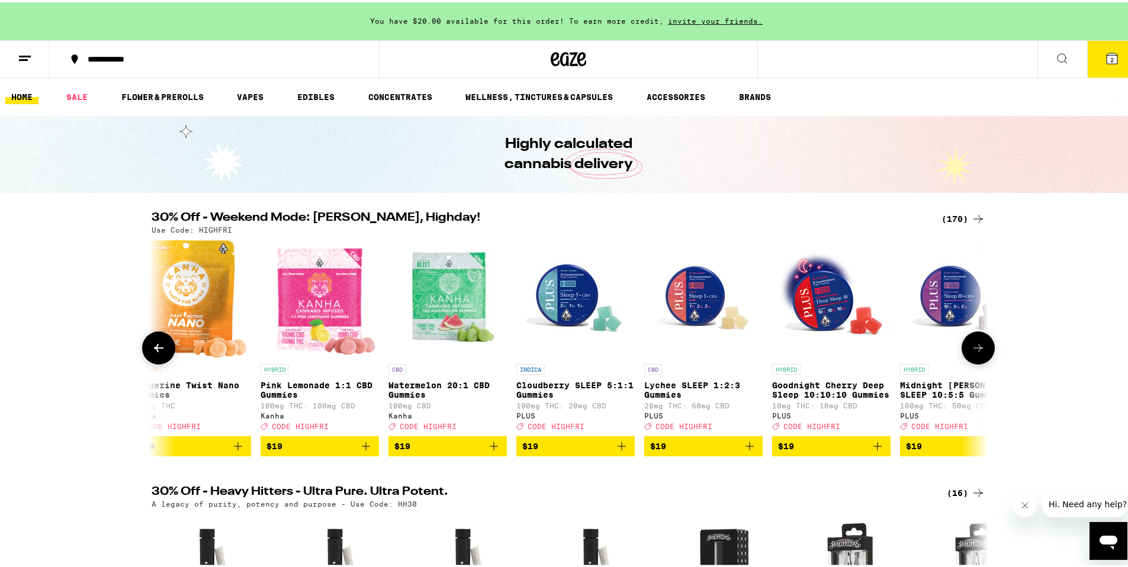
click at [976, 361] on button at bounding box center [977, 345] width 33 height 33
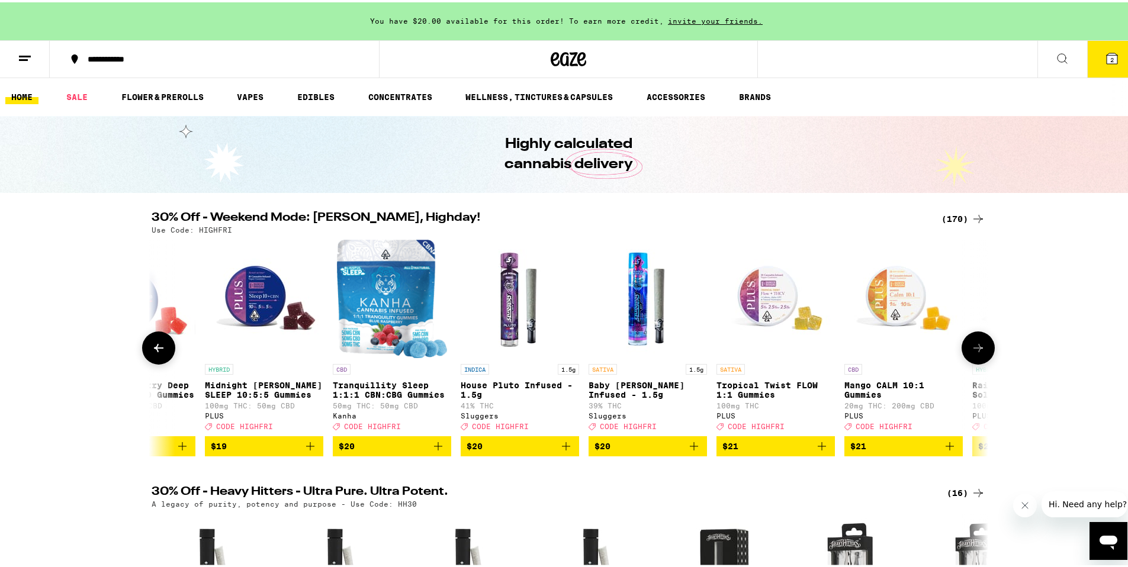
scroll to position [0, 11977]
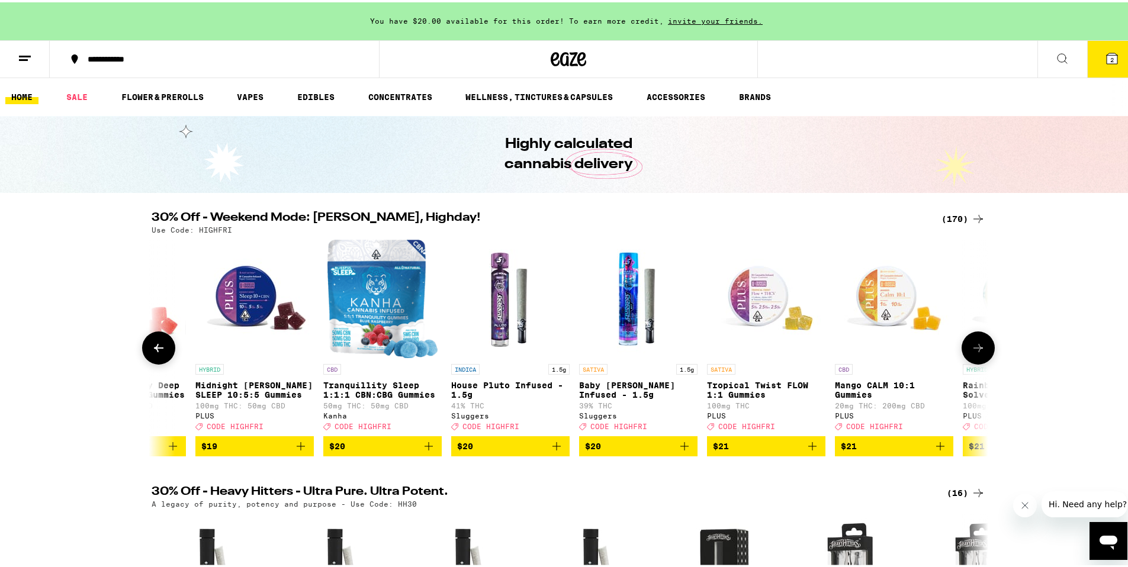
click at [976, 350] on icon at bounding box center [977, 346] width 9 height 8
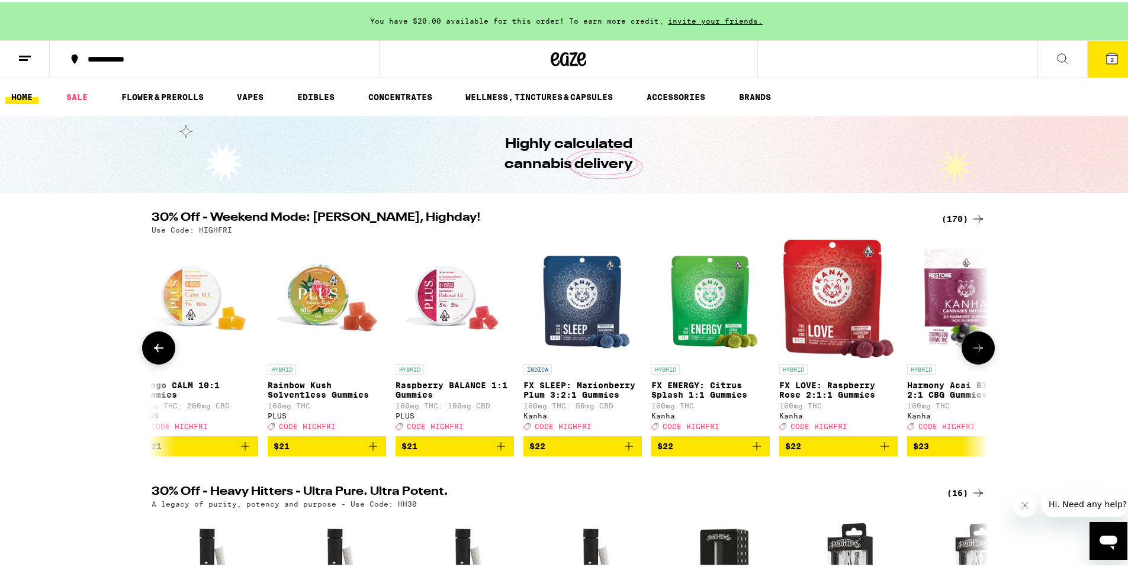
scroll to position [0, 12682]
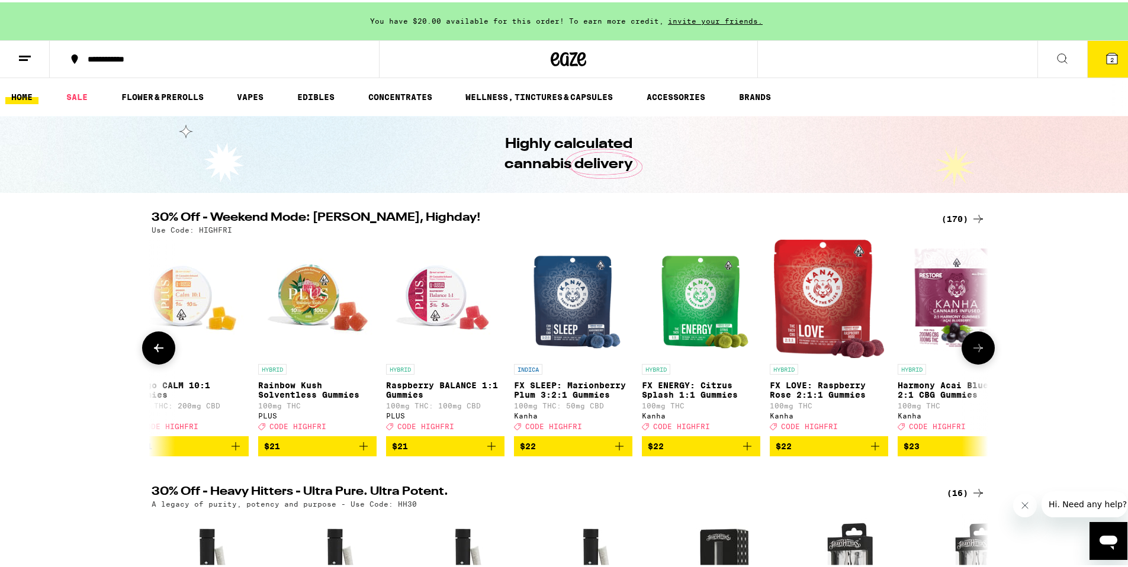
click at [871, 451] on icon "Add to bag" at bounding box center [875, 444] width 14 height 14
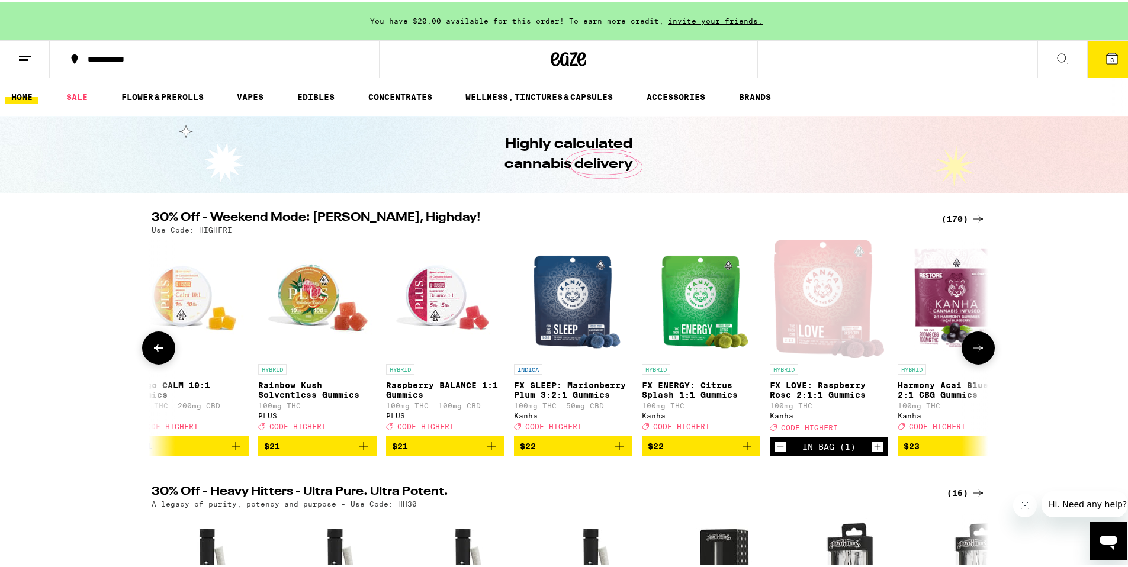
click at [971, 353] on icon at bounding box center [978, 346] width 14 height 14
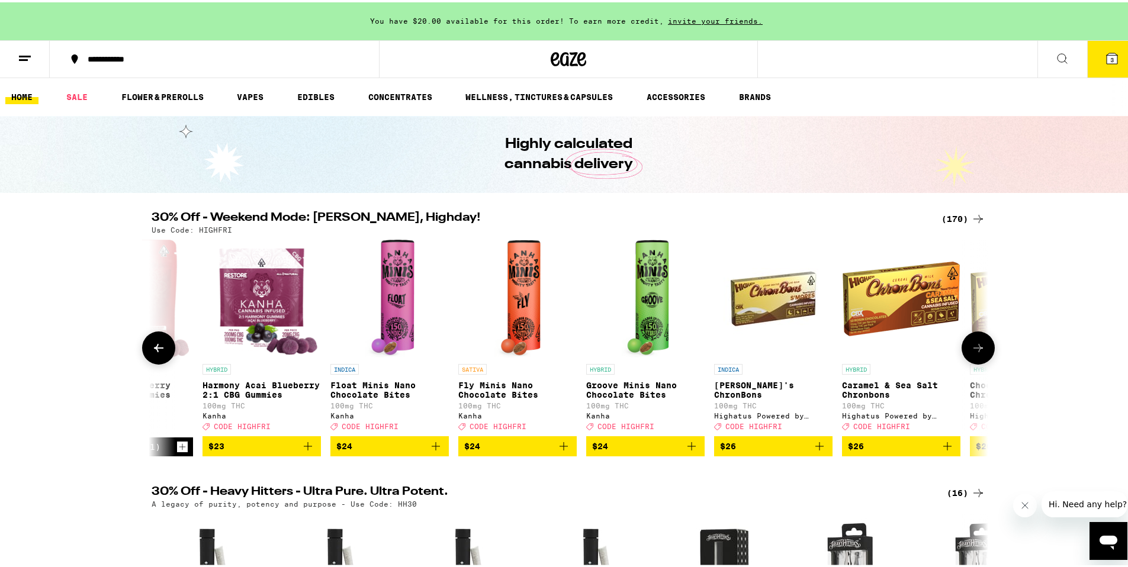
scroll to position [0, 13386]
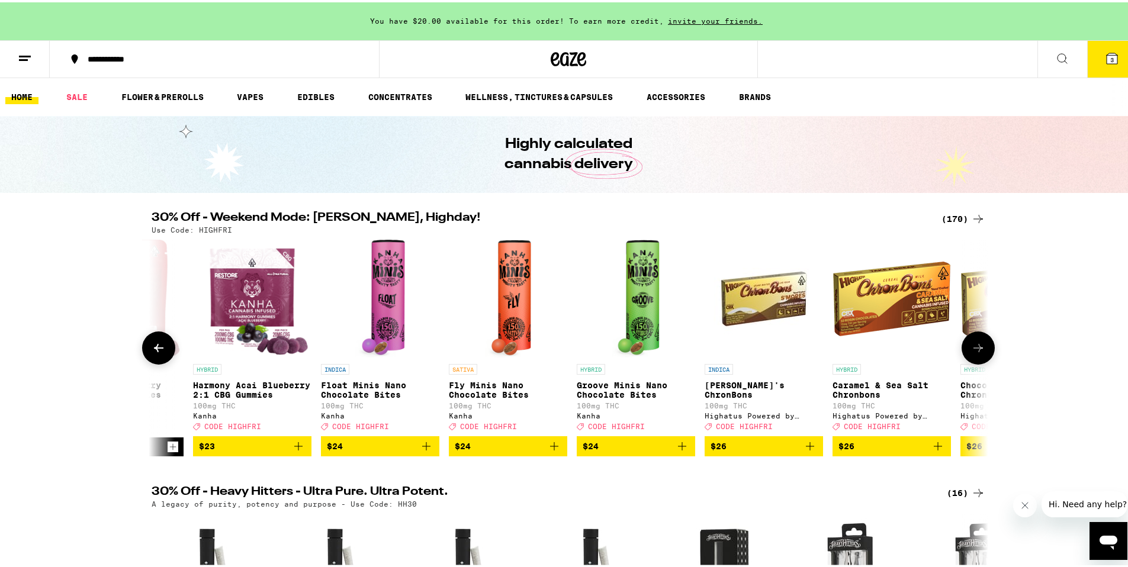
click at [634, 318] on img "Open page for Groove Minis Nano Chocolate Bites from Kanha" at bounding box center [635, 296] width 47 height 118
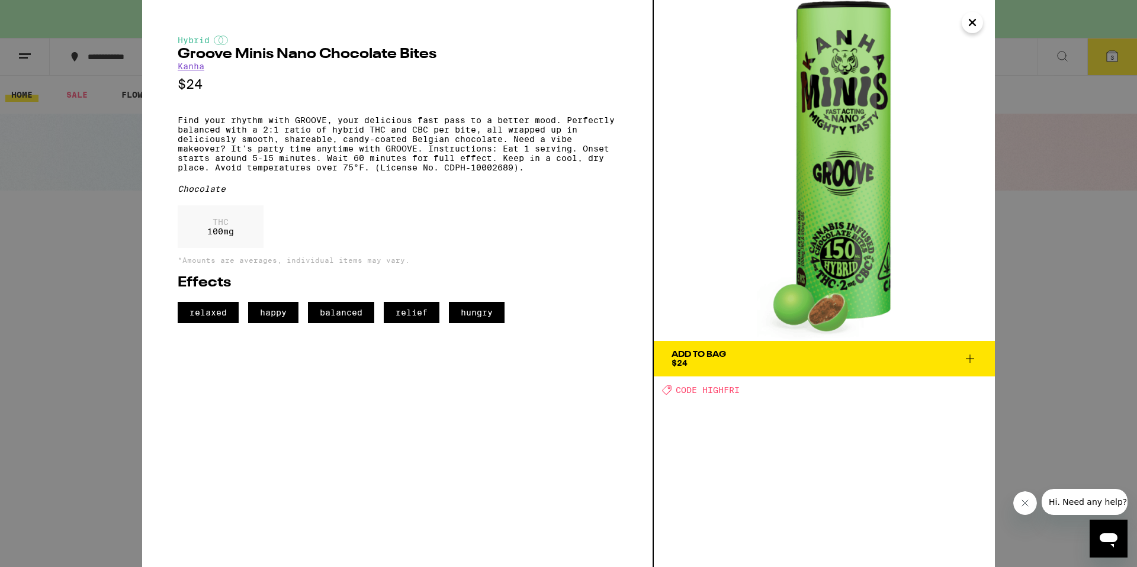
click at [973, 27] on icon "Close" at bounding box center [972, 23] width 14 height 18
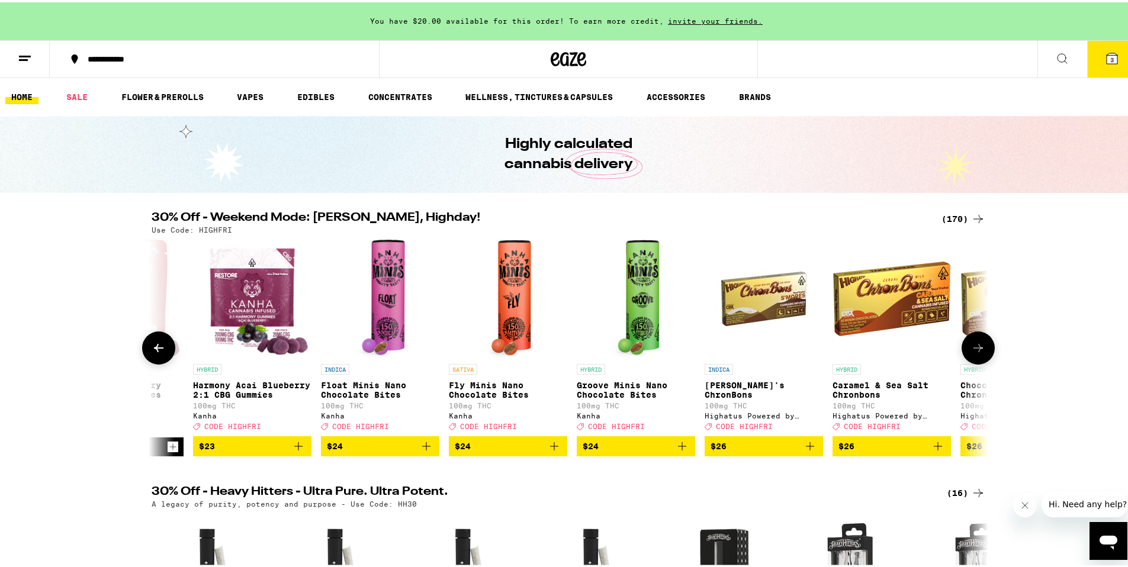
click at [649, 451] on span "$24" at bounding box center [636, 444] width 107 height 14
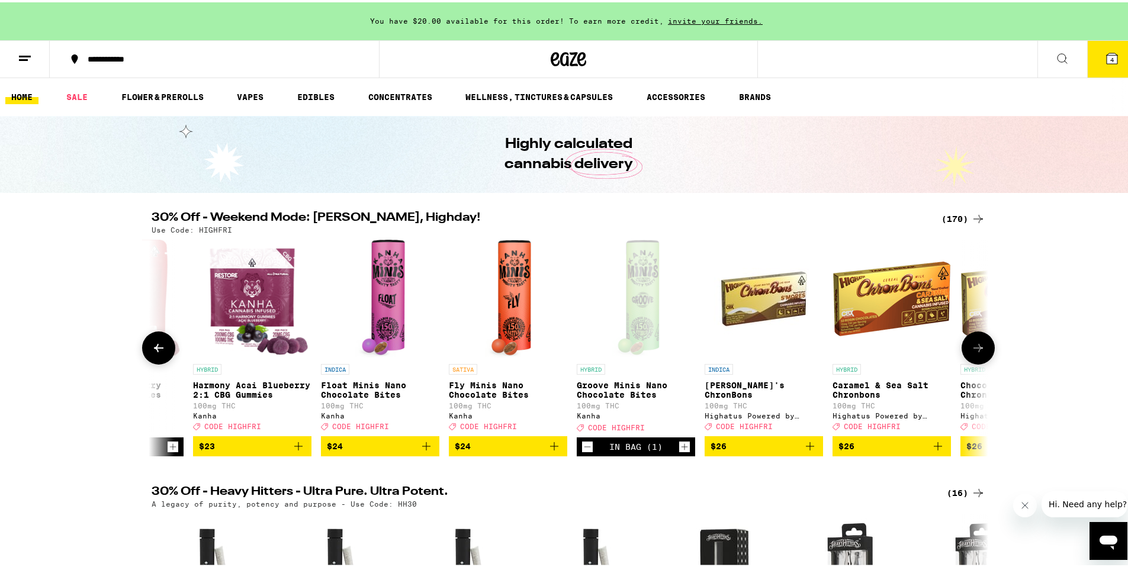
click at [984, 359] on button at bounding box center [977, 345] width 33 height 33
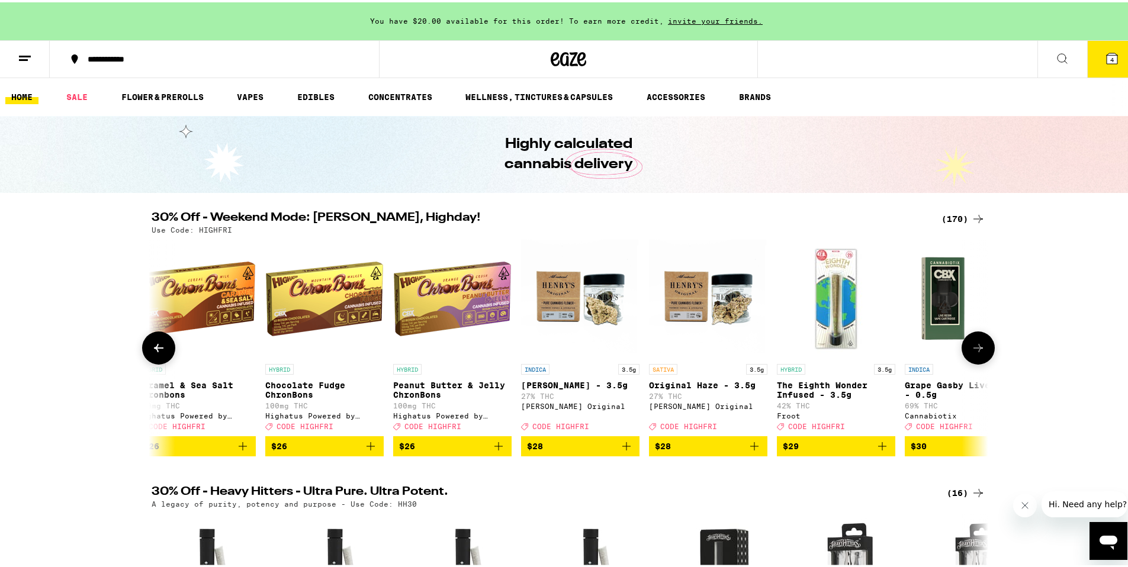
scroll to position [0, 14091]
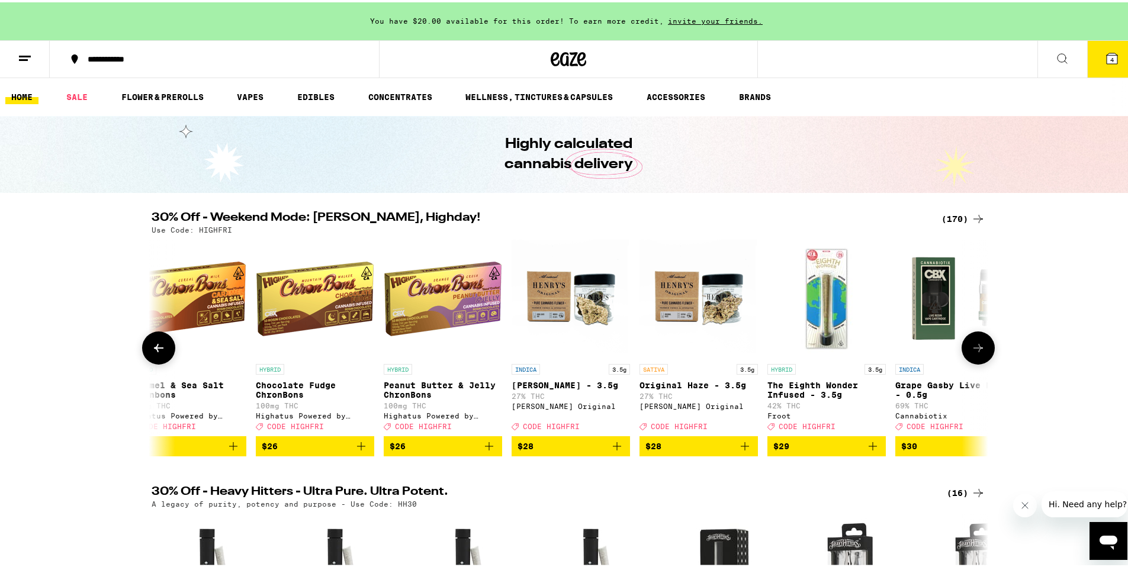
click at [984, 359] on button at bounding box center [977, 345] width 33 height 33
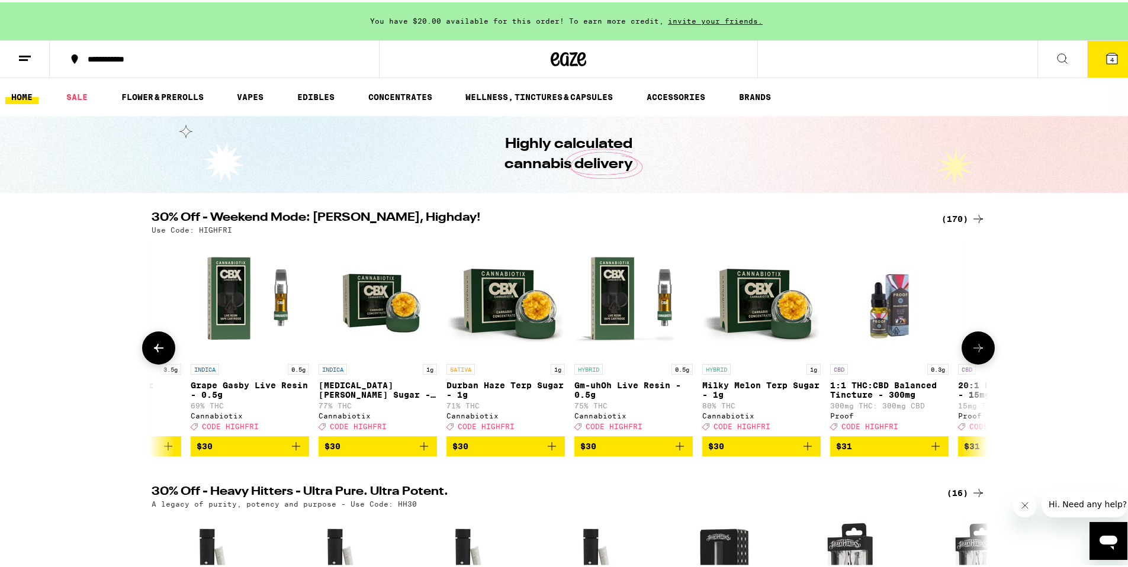
click at [984, 359] on button at bounding box center [977, 345] width 33 height 33
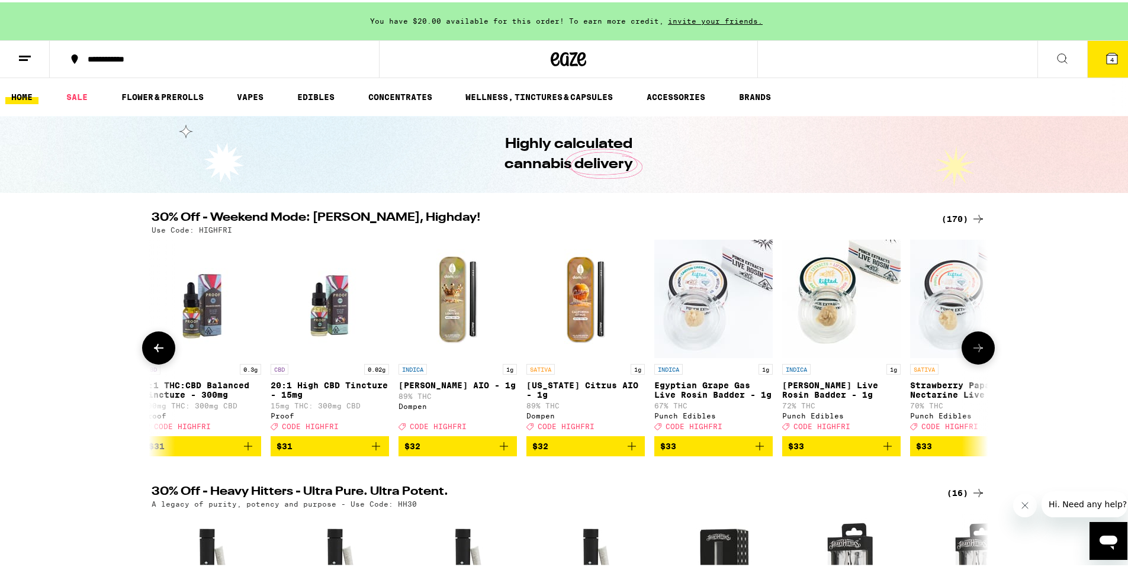
scroll to position [0, 15500]
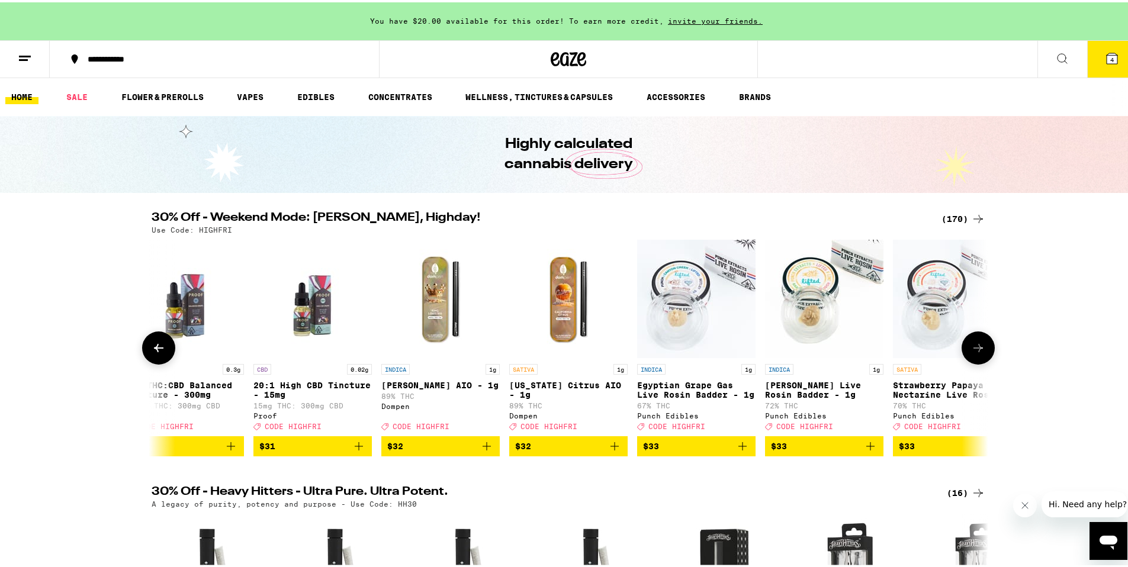
click at [977, 352] on icon at bounding box center [978, 346] width 14 height 14
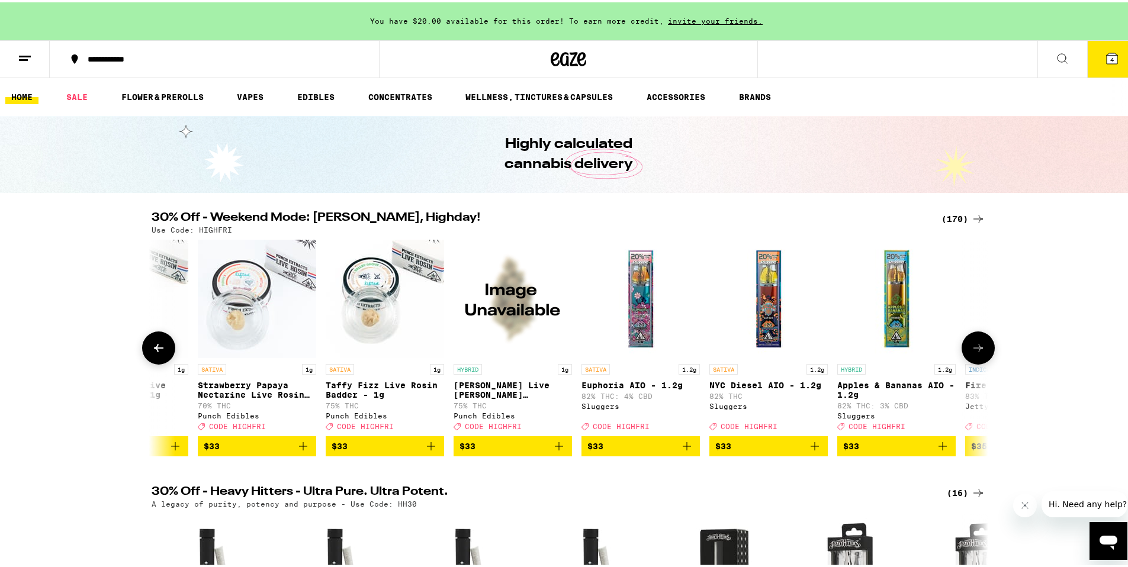
scroll to position [0, 16204]
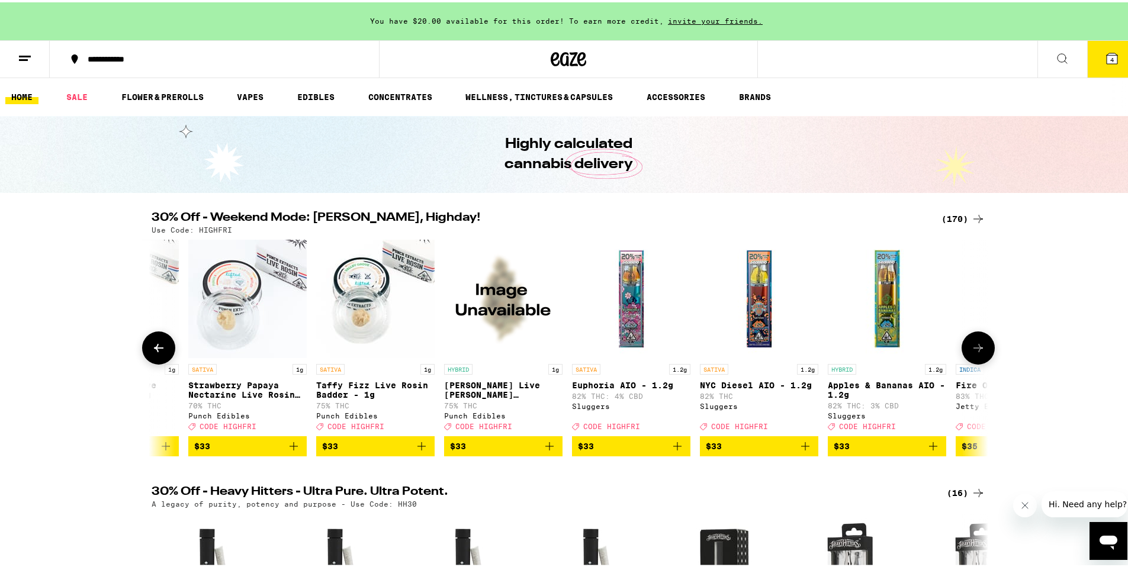
click at [976, 350] on icon at bounding box center [977, 346] width 9 height 8
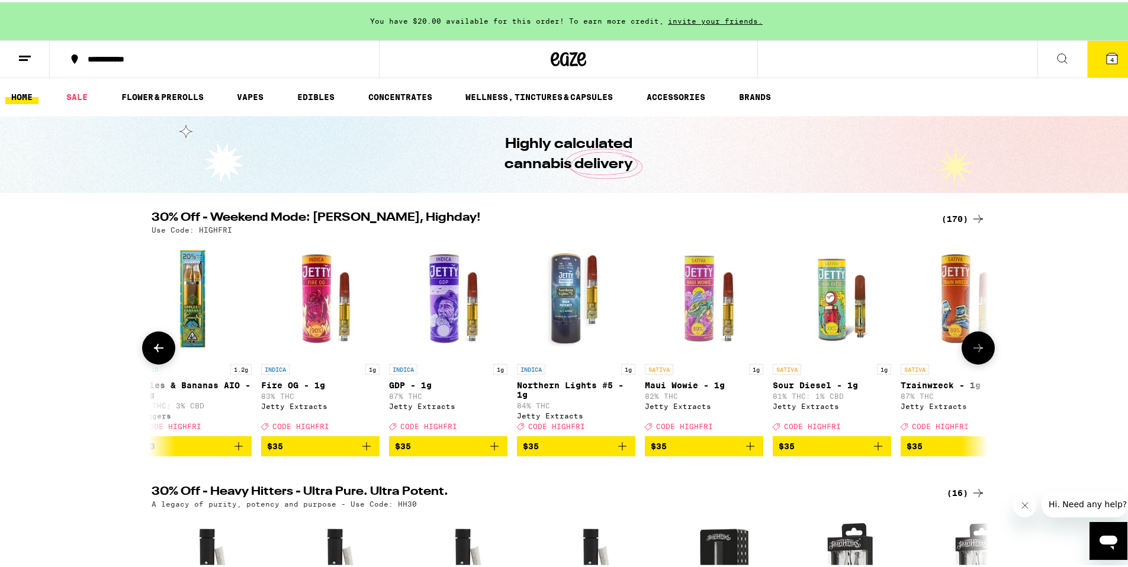
scroll to position [0, 16909]
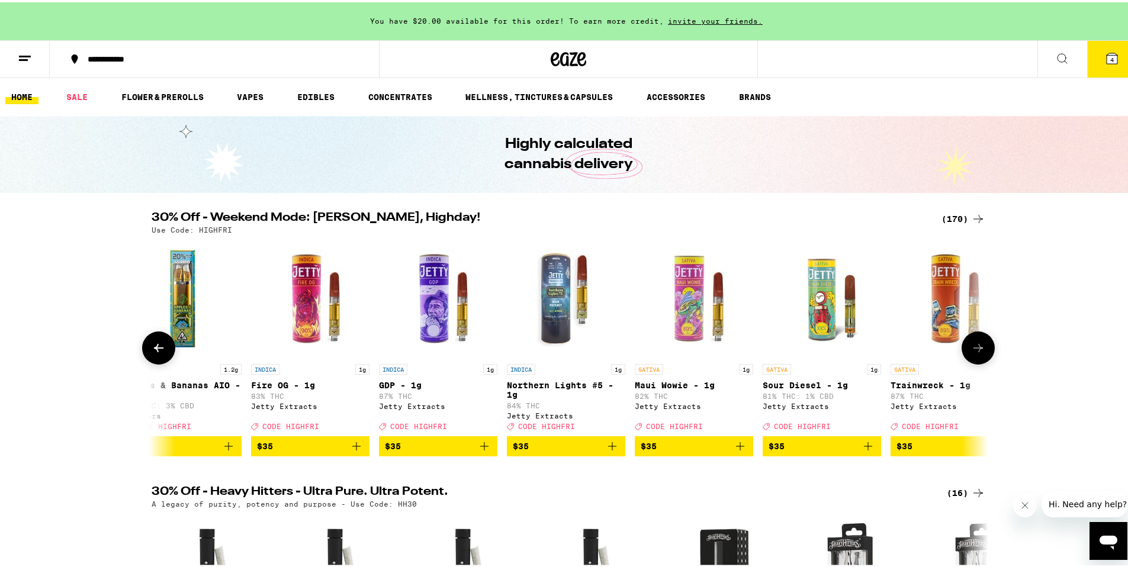
click at [975, 350] on icon at bounding box center [977, 346] width 9 height 8
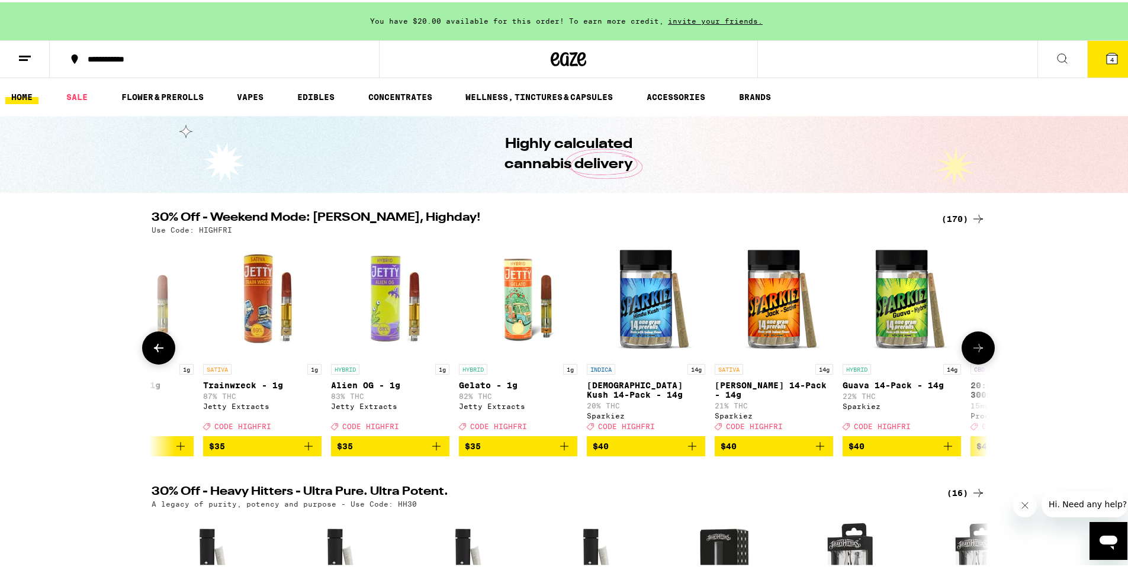
scroll to position [0, 17614]
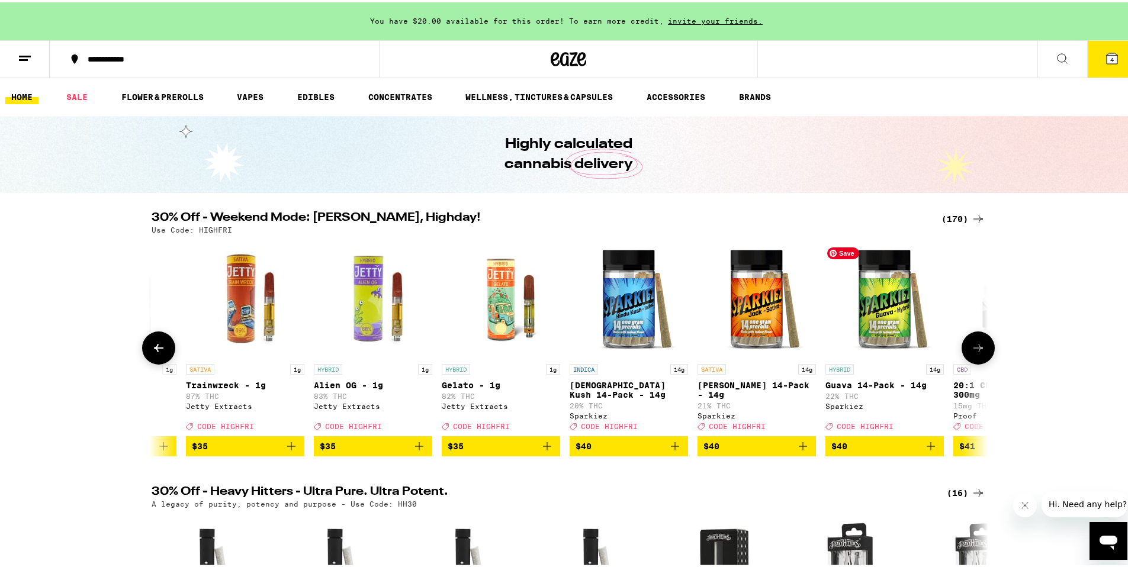
click at [882, 328] on img "Open page for Guava 14-Pack - 14g from Sparkiez" at bounding box center [884, 296] width 118 height 118
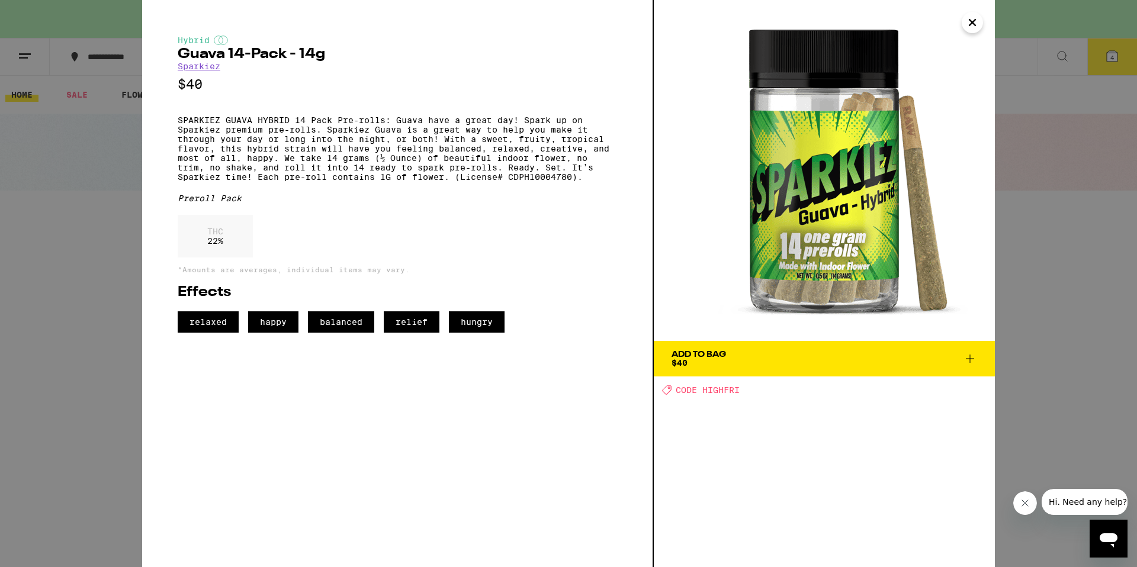
click at [973, 22] on icon "Close" at bounding box center [972, 23] width 6 height 6
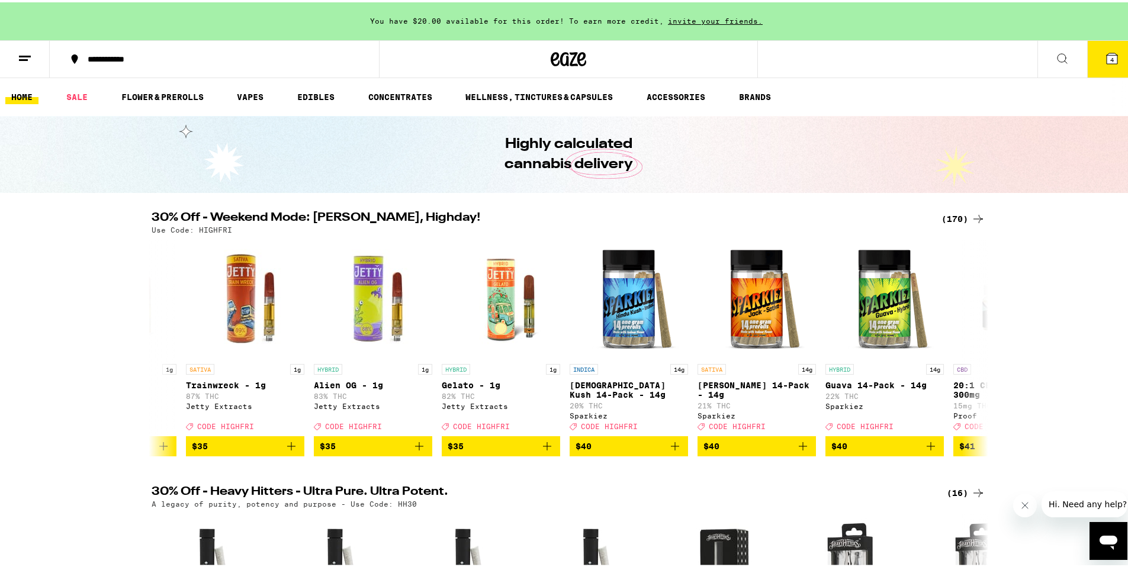
click at [972, 211] on icon at bounding box center [978, 217] width 14 height 14
click at [973, 217] on icon at bounding box center [977, 217] width 9 height 8
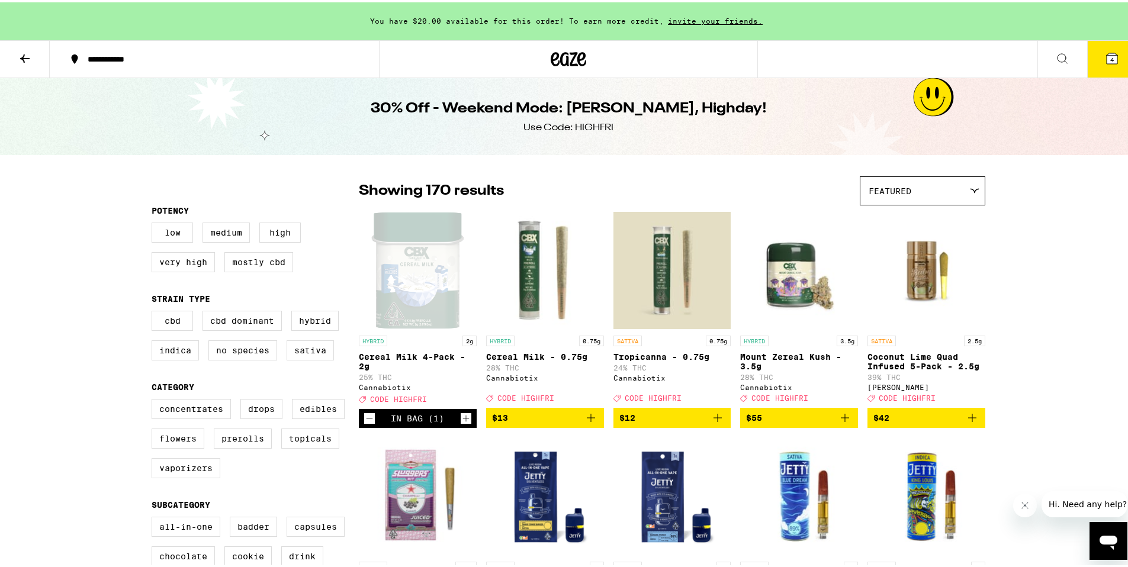
click at [22, 56] on icon at bounding box center [24, 56] width 9 height 8
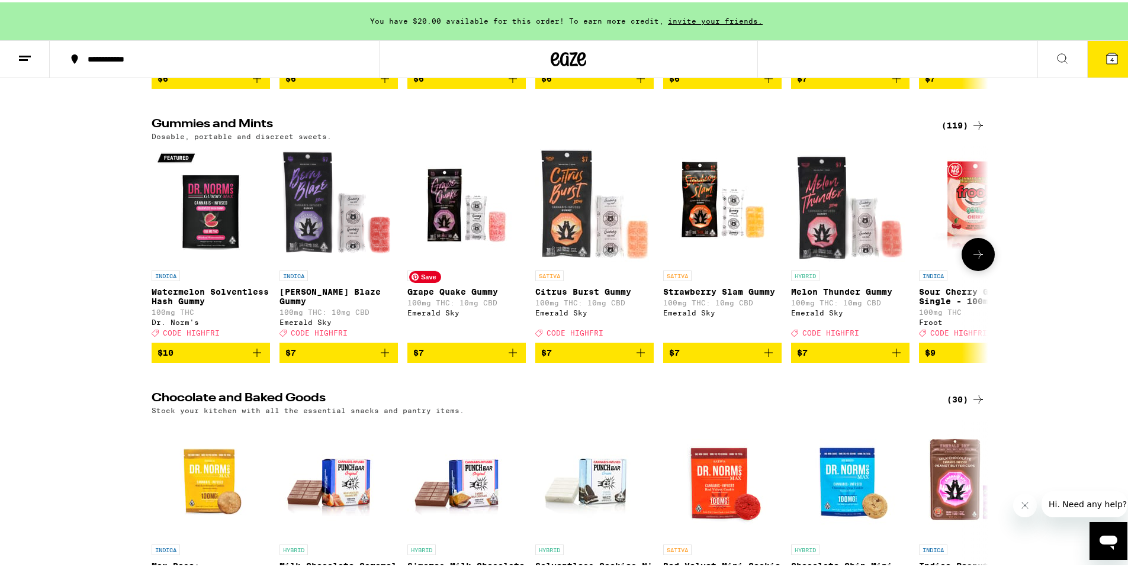
scroll to position [3871, 0]
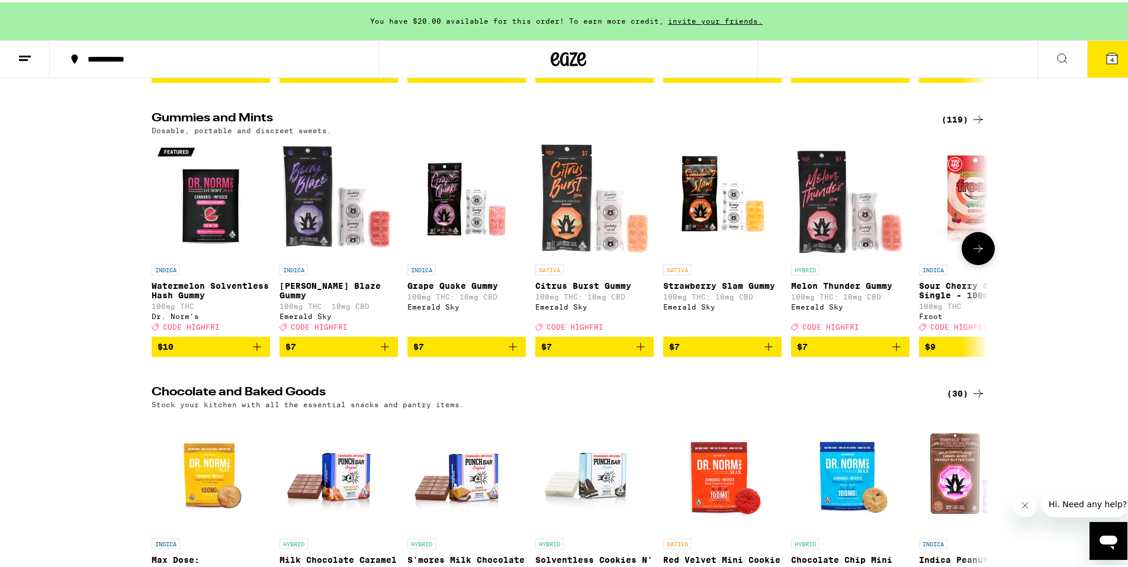
click at [979, 253] on icon at bounding box center [978, 246] width 14 height 14
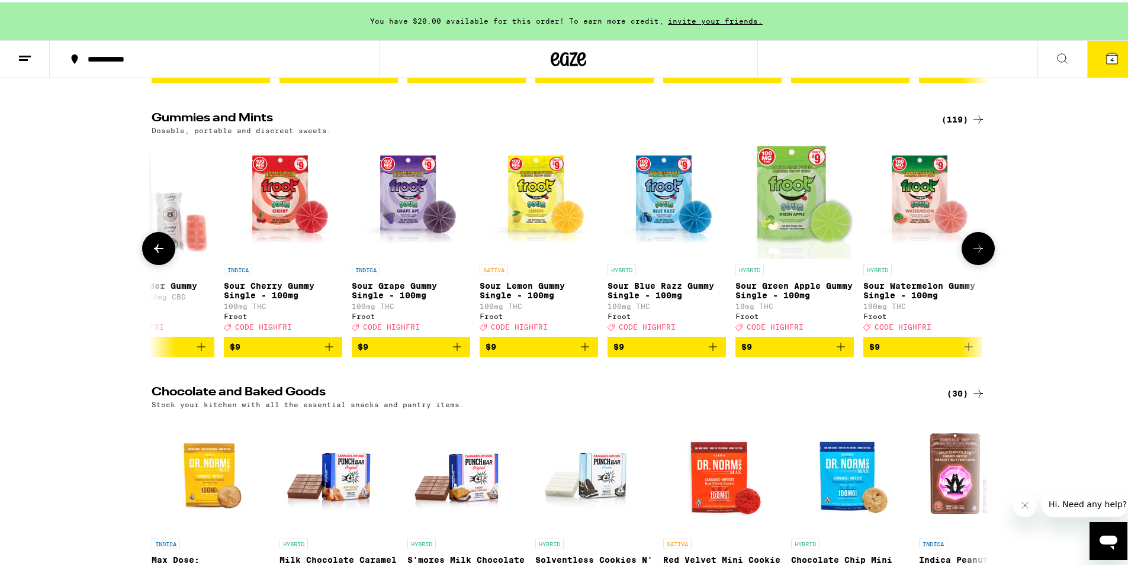
scroll to position [0, 705]
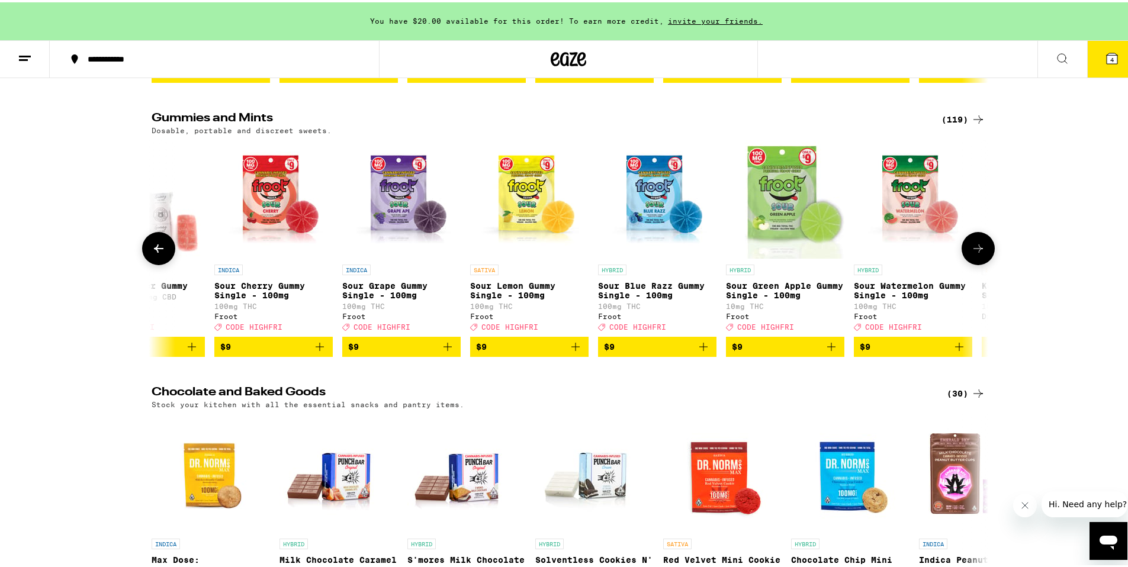
click at [978, 253] on icon at bounding box center [978, 246] width 14 height 14
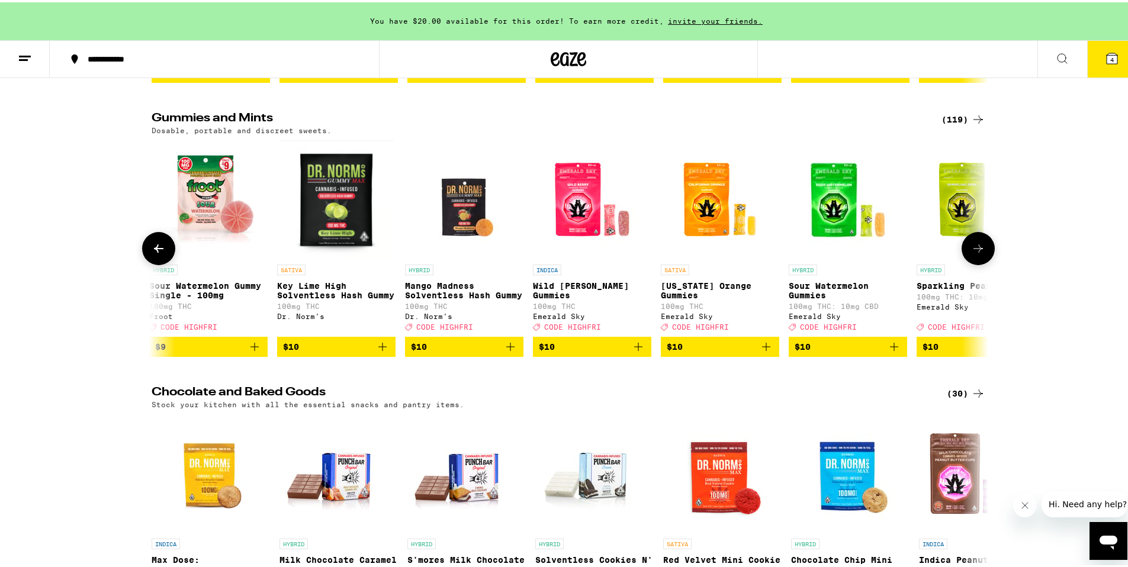
click at [977, 253] on icon at bounding box center [978, 246] width 14 height 14
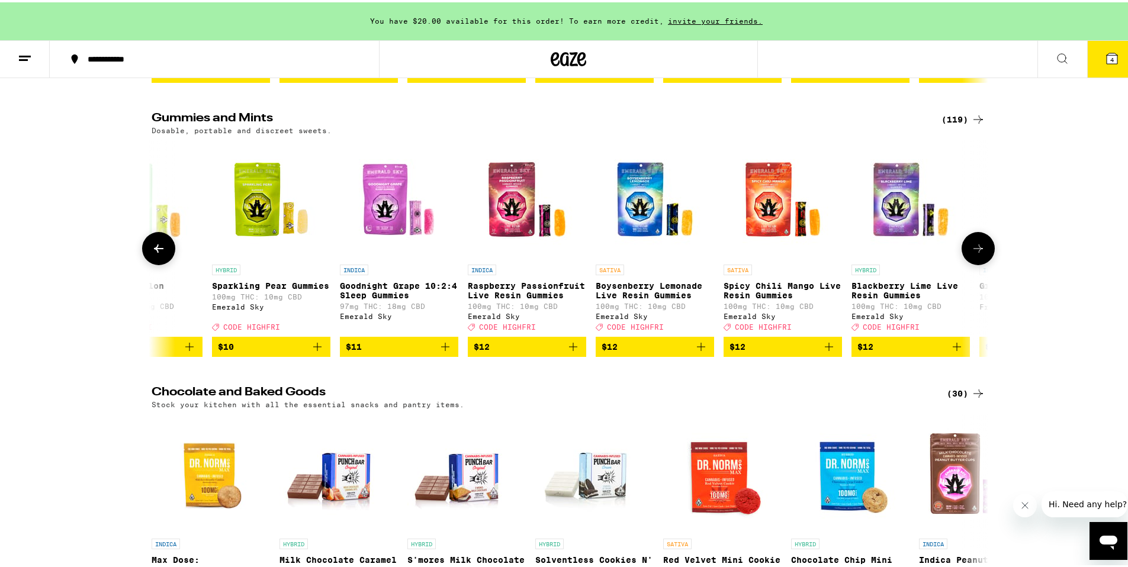
click at [977, 253] on icon at bounding box center [978, 246] width 14 height 14
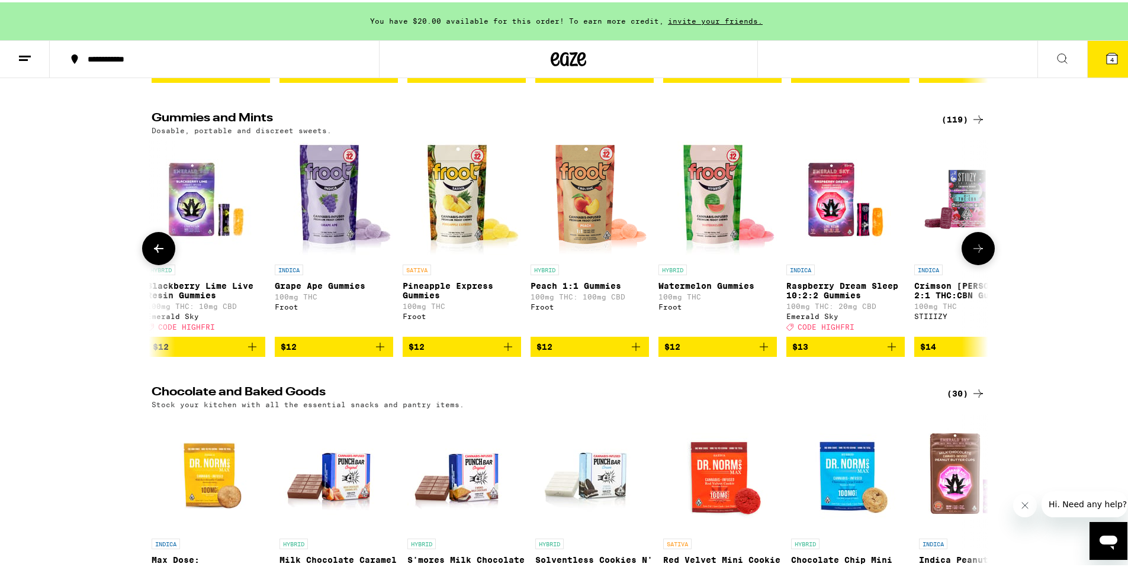
click at [976, 253] on icon at bounding box center [978, 246] width 14 height 14
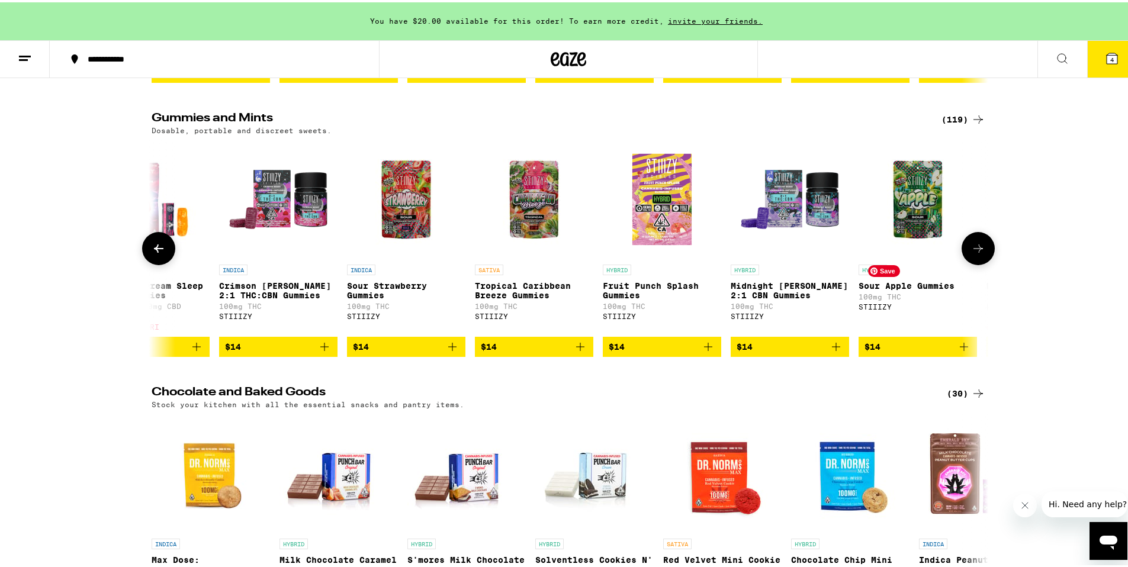
scroll to position [0, 3523]
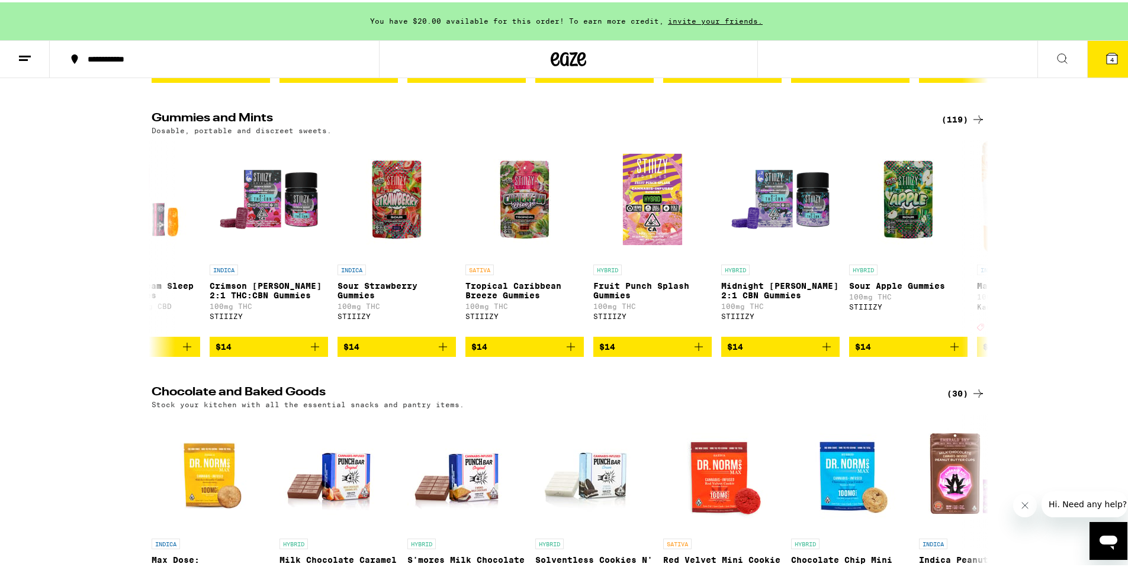
click at [951, 124] on div "(119)" at bounding box center [963, 117] width 44 height 14
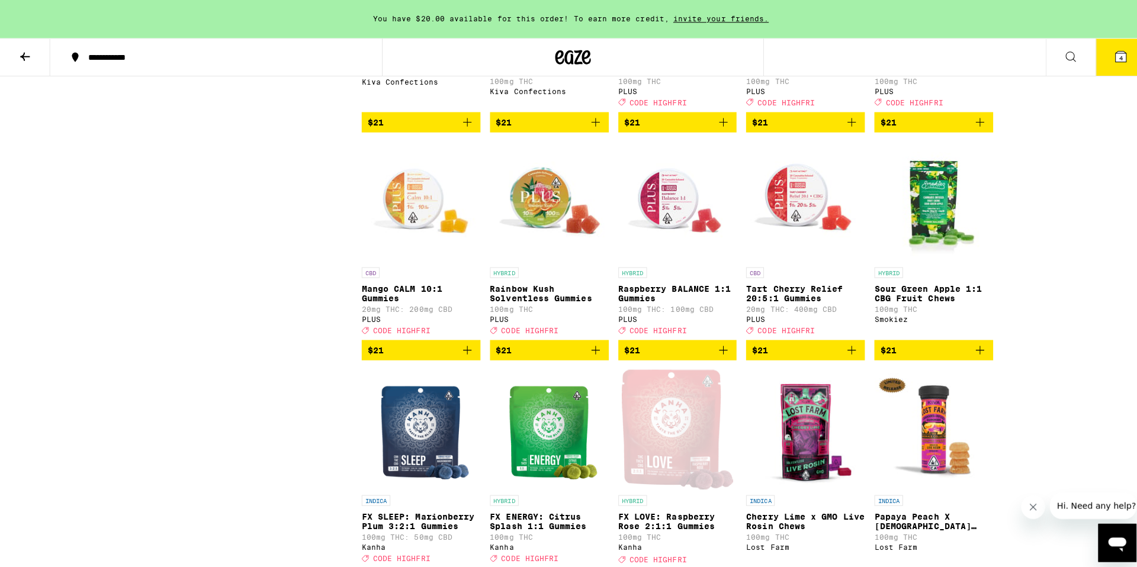
scroll to position [4247, 0]
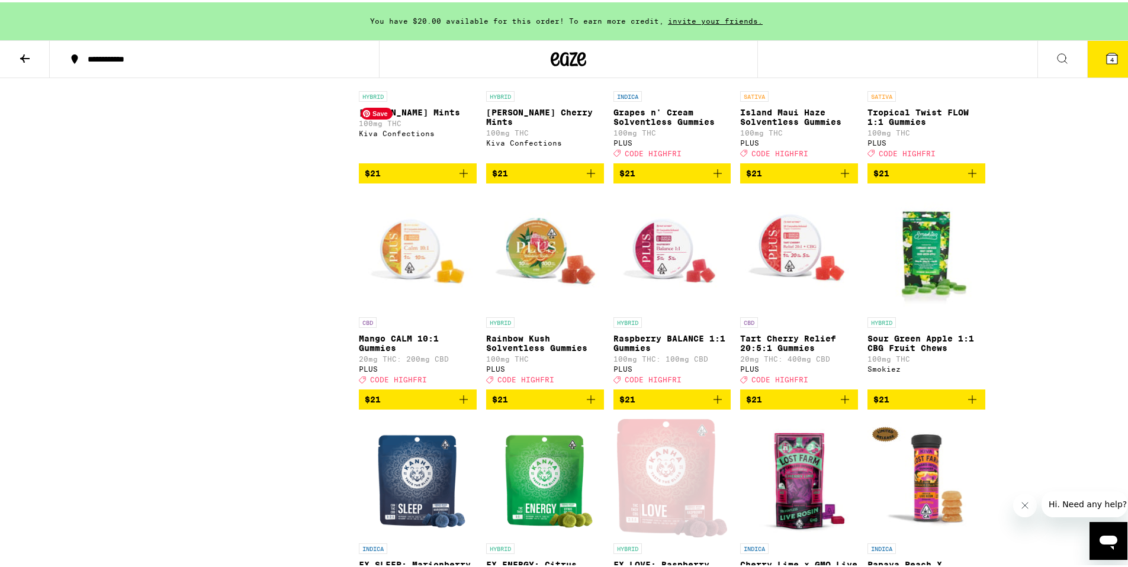
click at [400, 83] on img "Open page for Petra Moroccan Mints from Kiva Confections" at bounding box center [418, 23] width 118 height 118
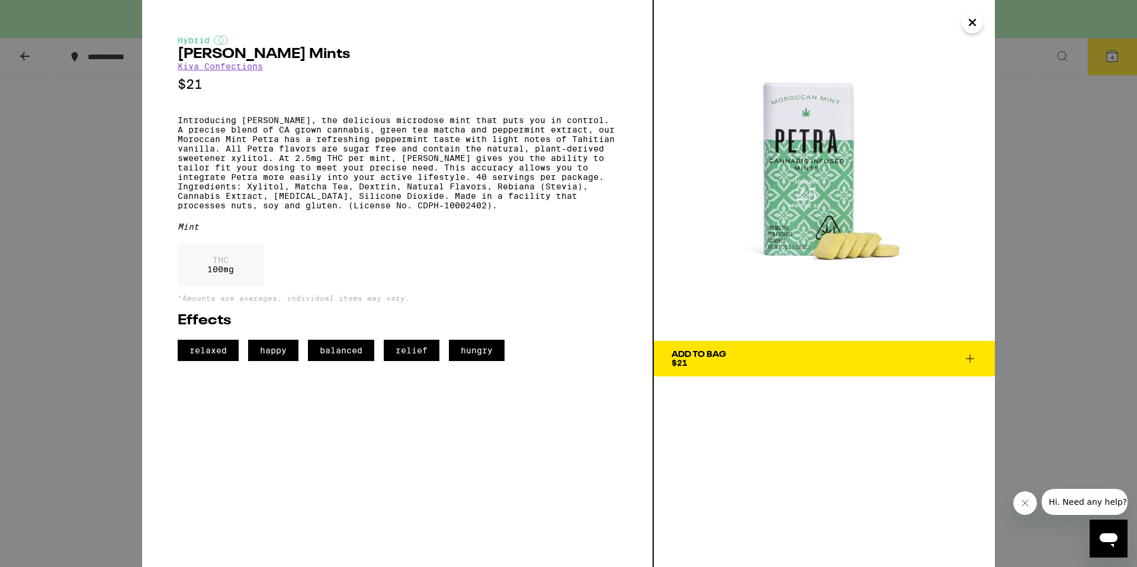
click at [977, 25] on icon "Close" at bounding box center [972, 23] width 14 height 18
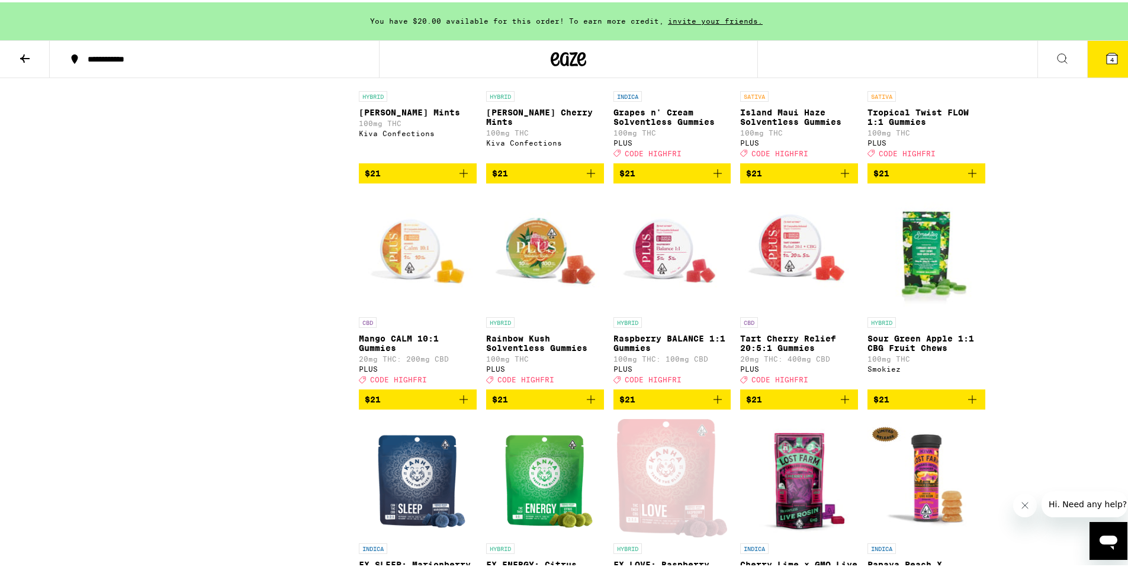
click at [1110, 57] on span "4" at bounding box center [1112, 57] width 4 height 7
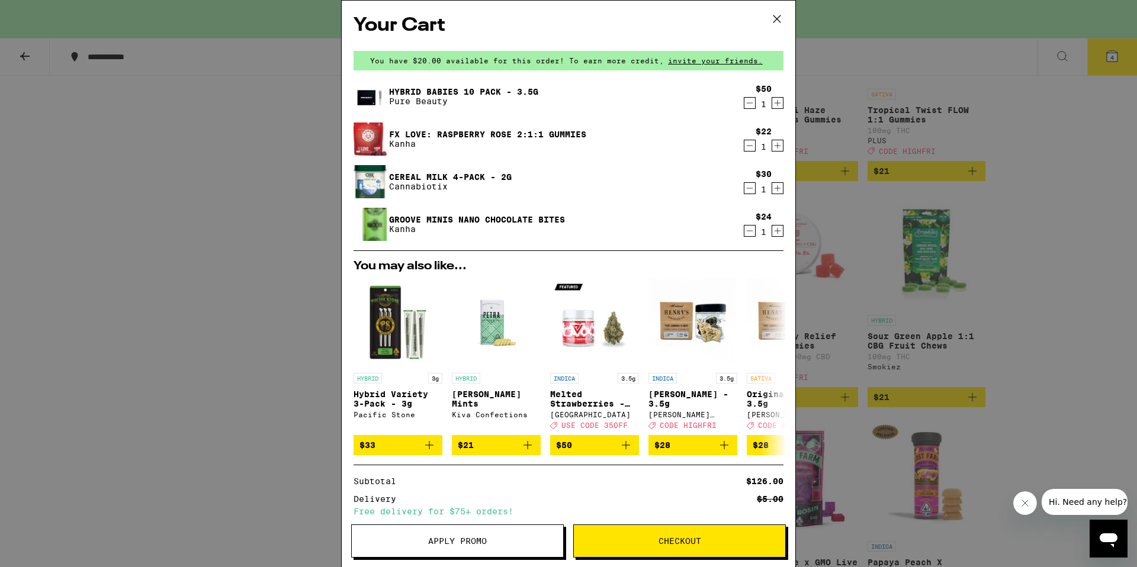
click at [667, 537] on span "Checkout" at bounding box center [679, 541] width 43 height 8
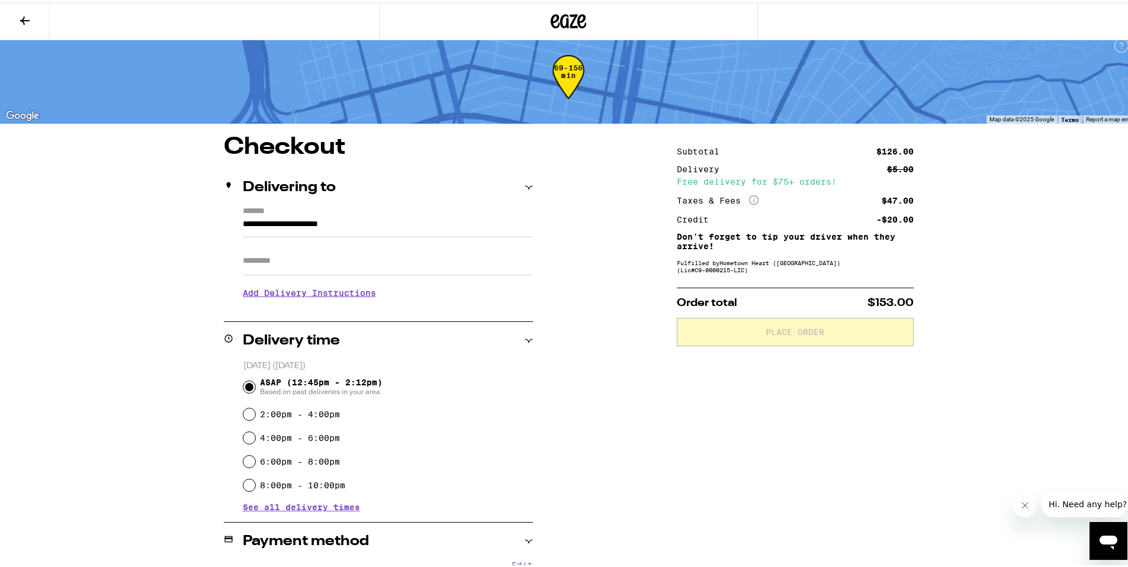
scroll to position [24, 0]
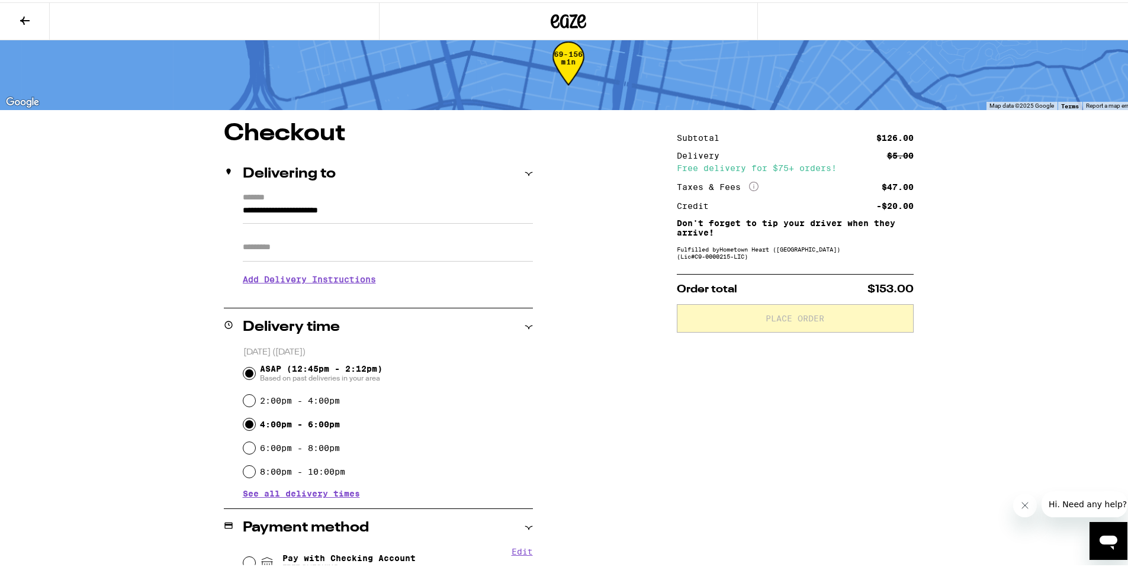
click at [245, 423] on input "4:00pm - 6:00pm" at bounding box center [249, 422] width 12 height 12
radio input "true"
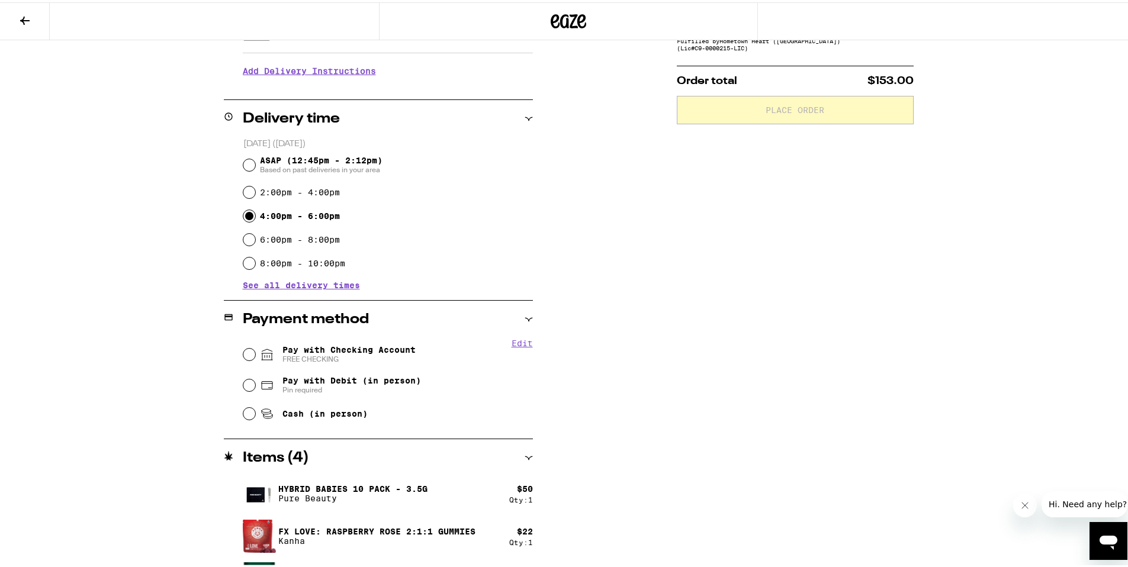
scroll to position [311, 0]
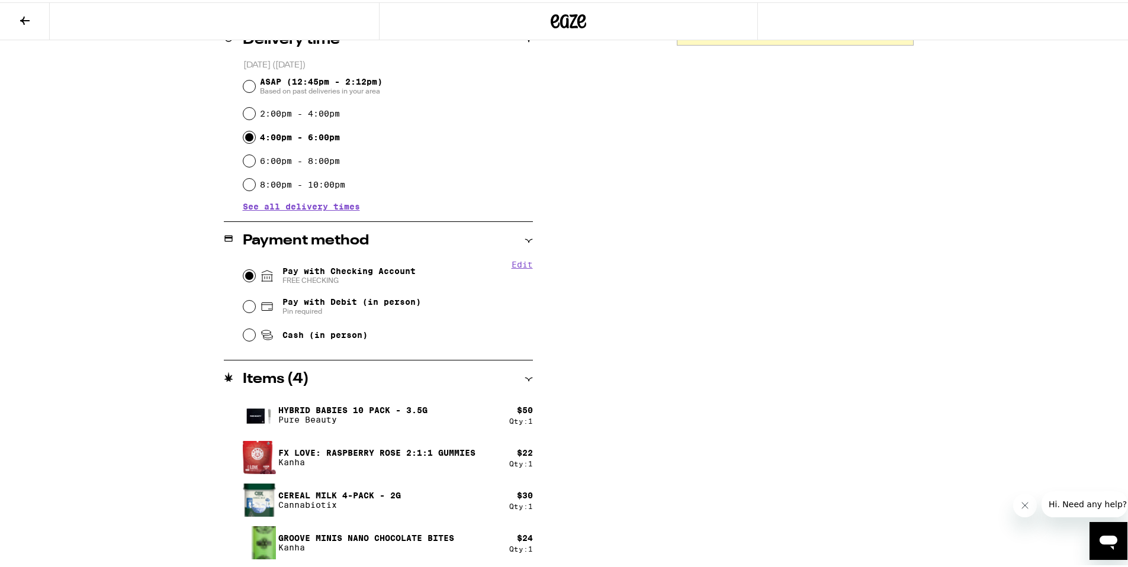
click at [246, 273] on input "Pay with Checking Account FREE CHECKING" at bounding box center [249, 274] width 12 height 12
radio input "true"
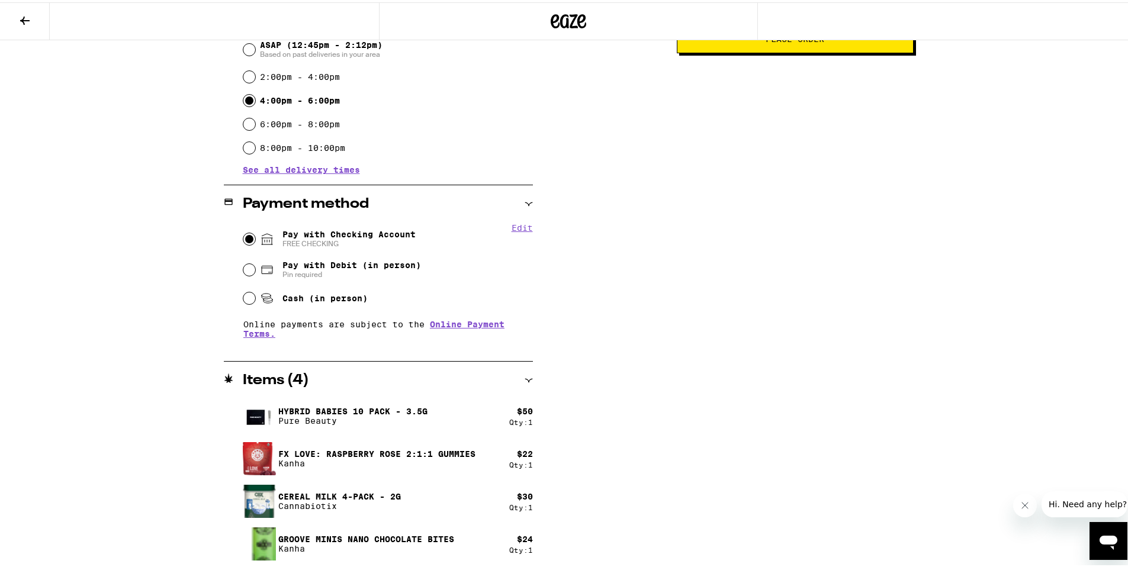
scroll to position [349, 0]
click at [23, 12] on icon at bounding box center [25, 18] width 14 height 14
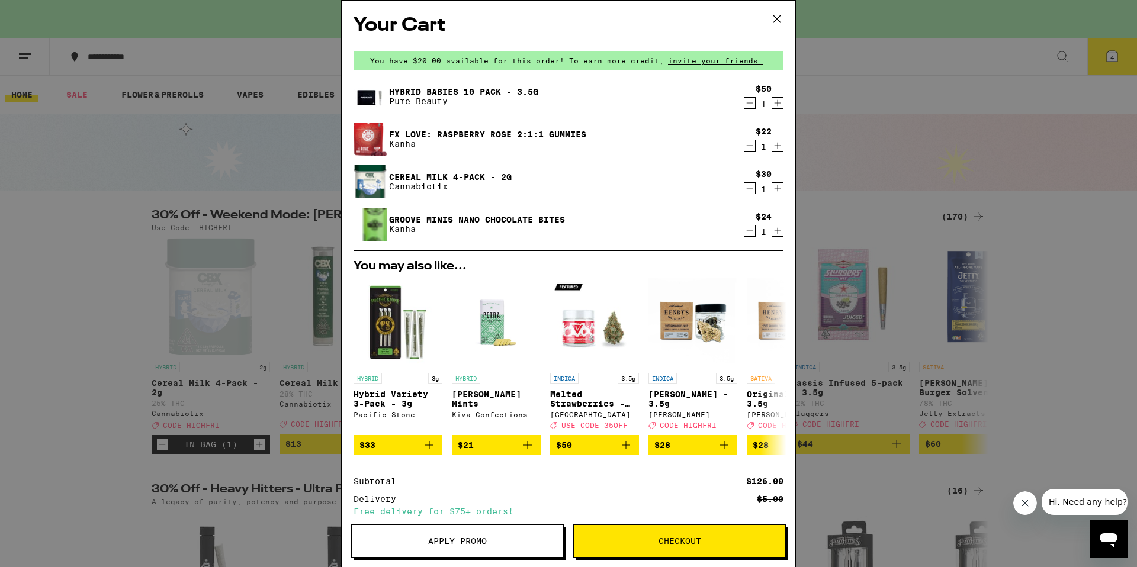
click at [451, 537] on span "Apply Promo" at bounding box center [457, 541] width 59 height 8
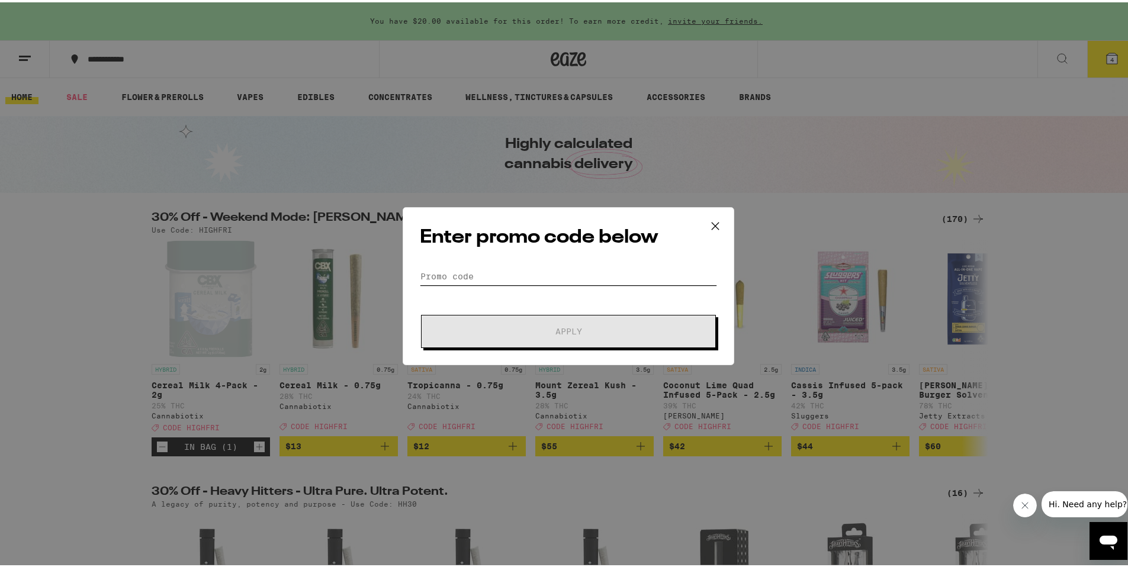
click at [485, 282] on input "Promo Code" at bounding box center [568, 274] width 297 height 18
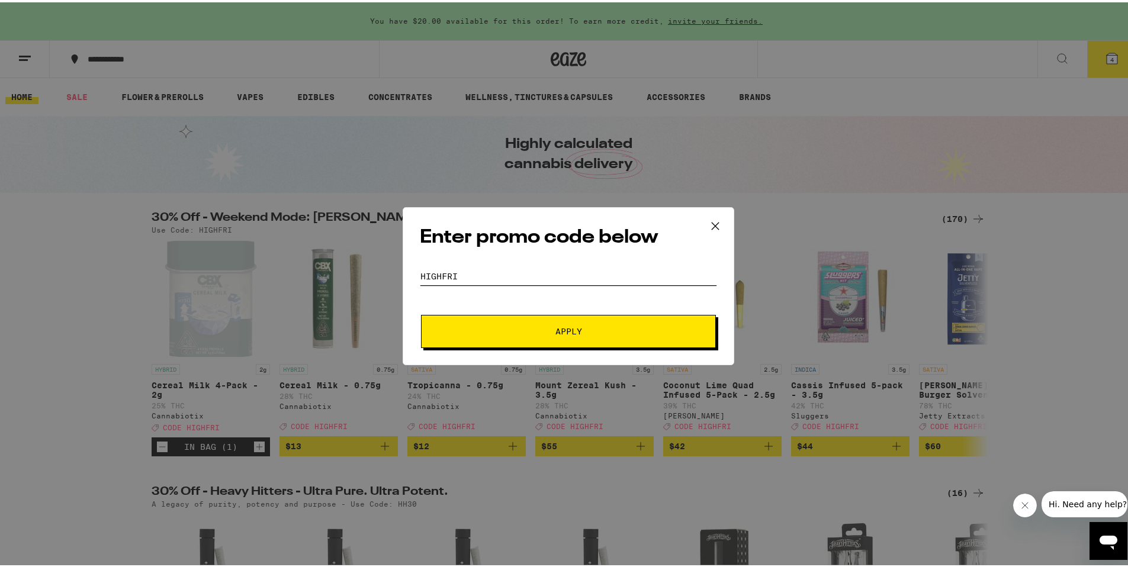
type input "highfri"
click at [540, 319] on button "Apply" at bounding box center [568, 329] width 295 height 33
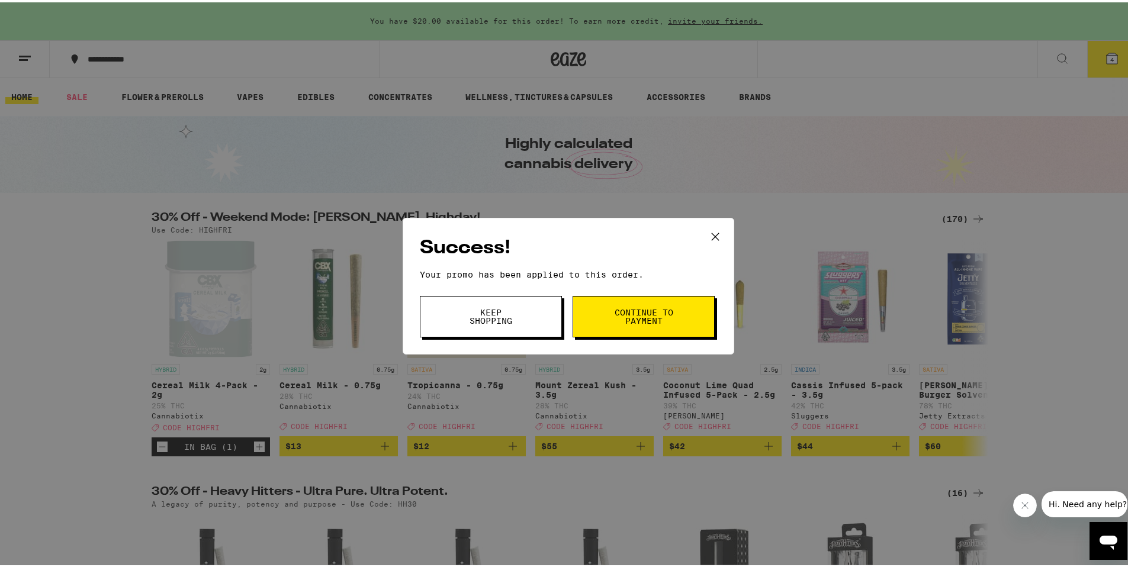
click at [636, 317] on span "Continue to payment" at bounding box center [643, 314] width 60 height 17
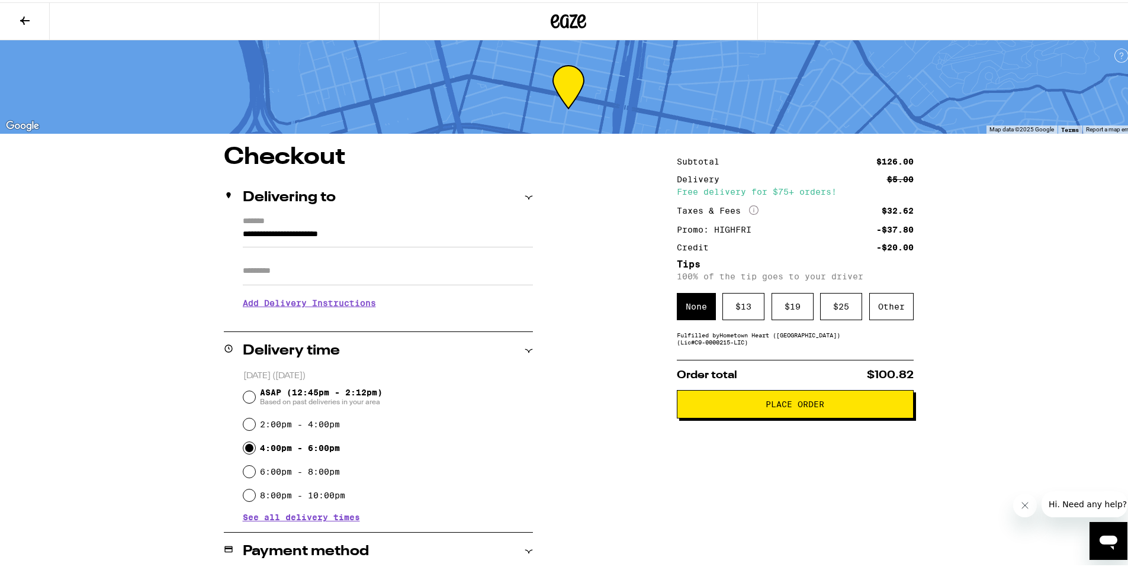
click at [799, 406] on span "Place Order" at bounding box center [795, 402] width 59 height 8
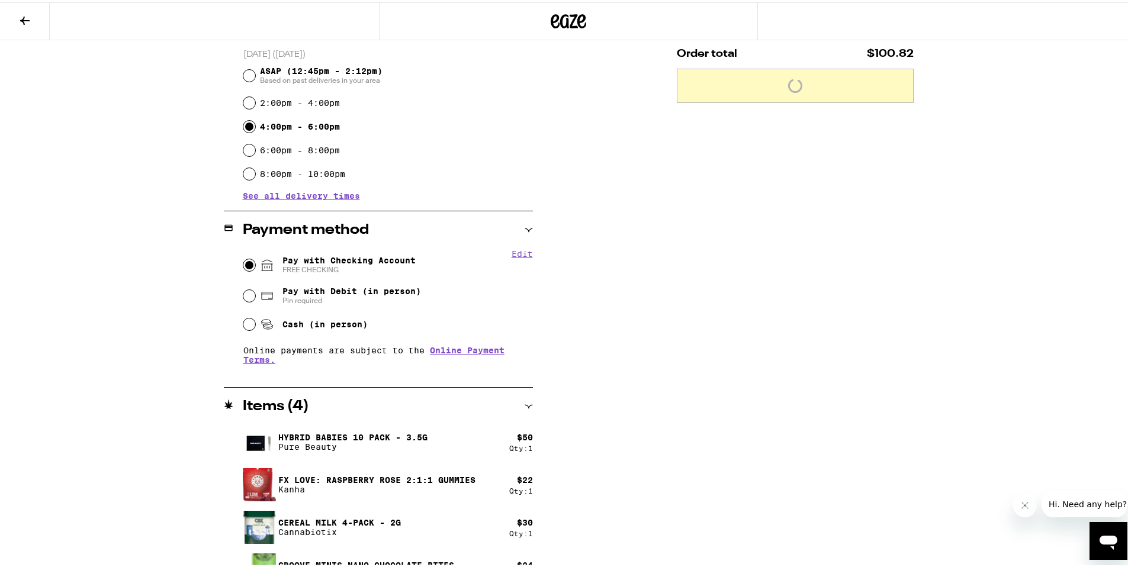
scroll to position [349, 0]
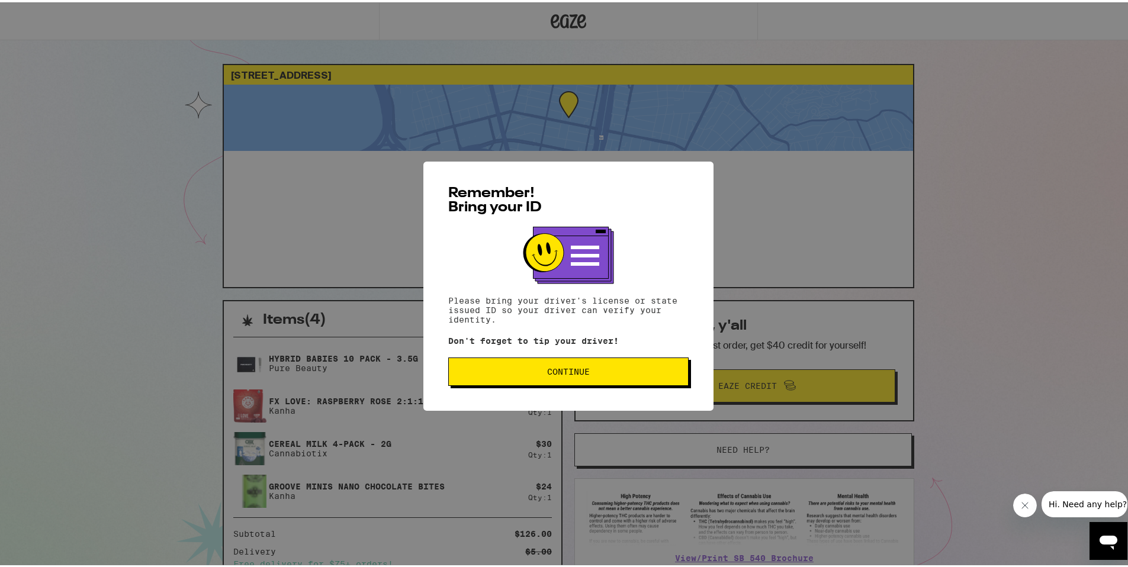
click at [547, 371] on span "Continue" at bounding box center [568, 369] width 43 height 8
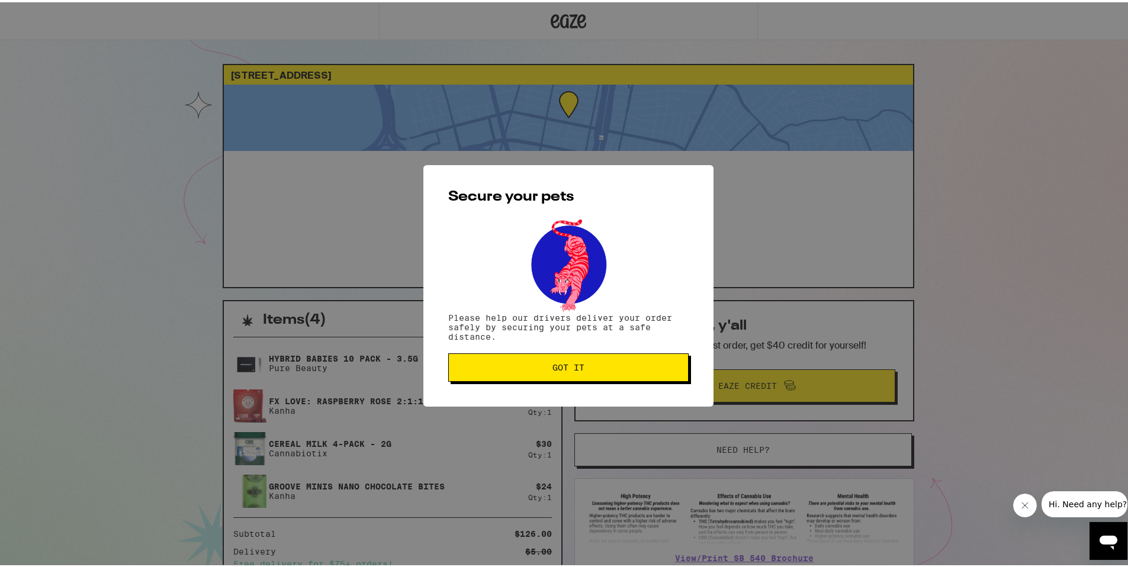
click at [544, 369] on span "Got it" at bounding box center [568, 365] width 220 height 8
